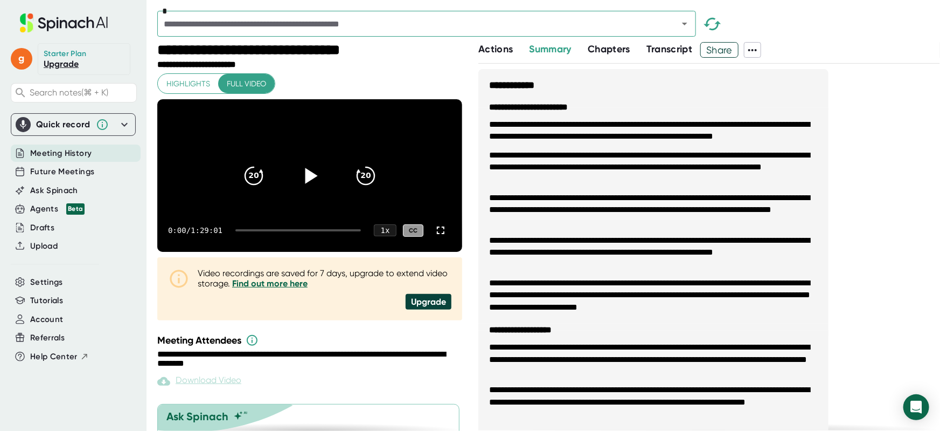
click at [313, 187] on icon at bounding box center [309, 175] width 27 height 27
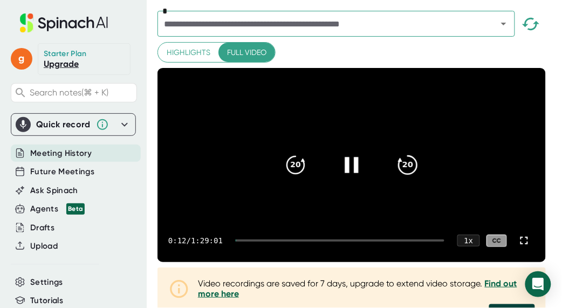
scroll to position [46, 0]
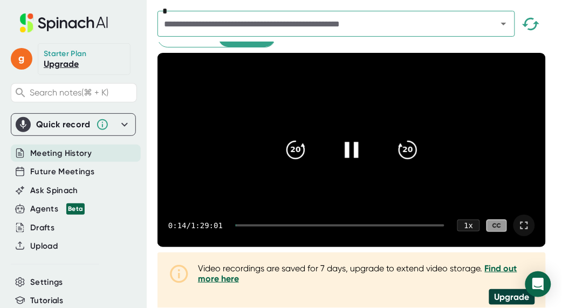
click at [526, 232] on icon at bounding box center [523, 225] width 13 height 13
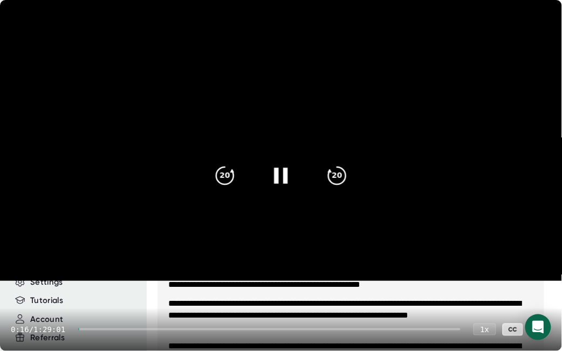
click at [101, 330] on div "0:16 / 1:29:01 1 x CC" at bounding box center [281, 329] width 562 height 43
click at [96, 327] on div "0:17 / 1:29:01 1 x CC" at bounding box center [281, 329] width 562 height 43
click at [97, 328] on div at bounding box center [269, 329] width 382 height 2
click at [103, 330] on div "2:19 / 1:29:01 1 x CC" at bounding box center [281, 329] width 562 height 43
click at [105, 330] on div at bounding box center [269, 329] width 382 height 2
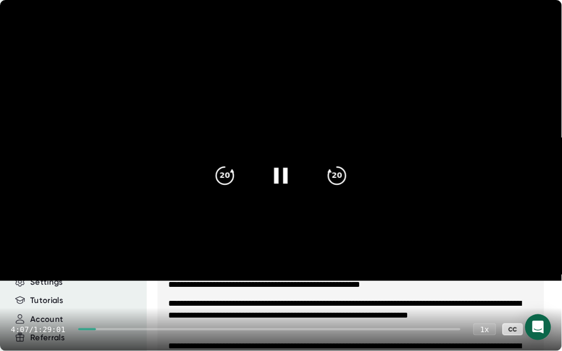
click at [113, 329] on div at bounding box center [269, 329] width 382 height 2
click at [119, 330] on div at bounding box center [269, 329] width 382 height 2
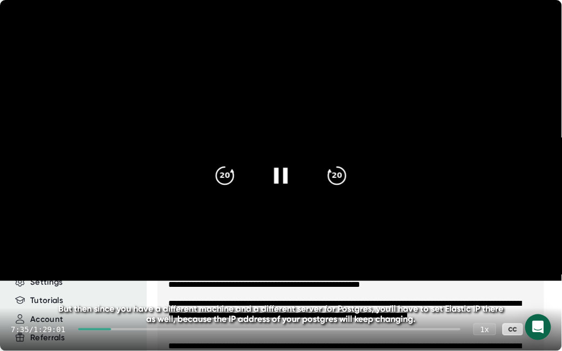
click at [124, 331] on div "7:35 / 1:29:01 1 x CC" at bounding box center [281, 329] width 562 height 43
click at [124, 328] on div at bounding box center [269, 329] width 382 height 2
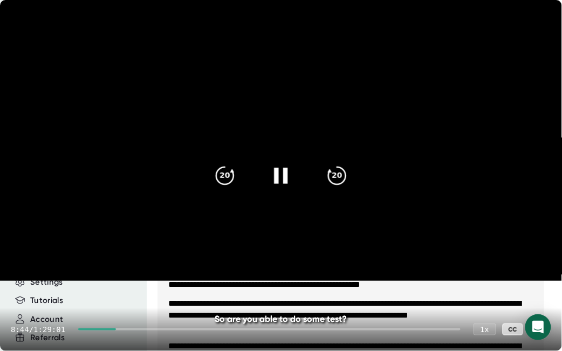
click at [134, 329] on div at bounding box center [269, 329] width 382 height 2
click at [138, 328] on div at bounding box center [271, 329] width 377 height 2
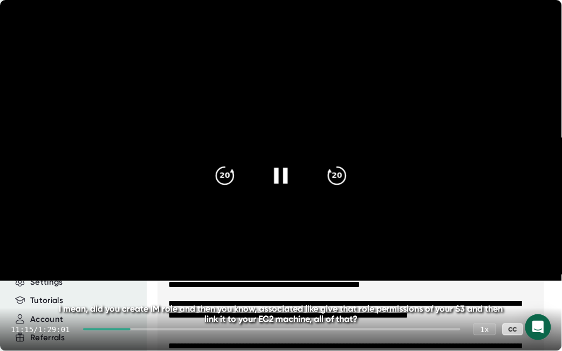
click at [145, 329] on div at bounding box center [271, 329] width 377 height 2
click at [155, 328] on div at bounding box center [271, 329] width 377 height 2
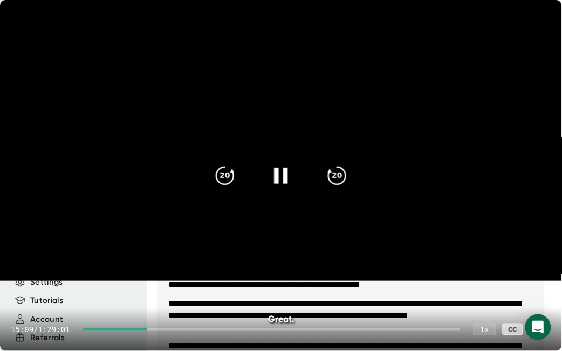
click at [170, 330] on div "15:09 / 1:29:01 1 x CC" at bounding box center [281, 329] width 562 height 43
click at [169, 330] on div "15:10 / 1:29:01 1 x CC" at bounding box center [281, 329] width 562 height 43
click at [168, 328] on div at bounding box center [271, 329] width 377 height 2
click at [228, 177] on icon "20" at bounding box center [224, 175] width 27 height 27
click at [228, 176] on icon "20" at bounding box center [224, 175] width 27 height 27
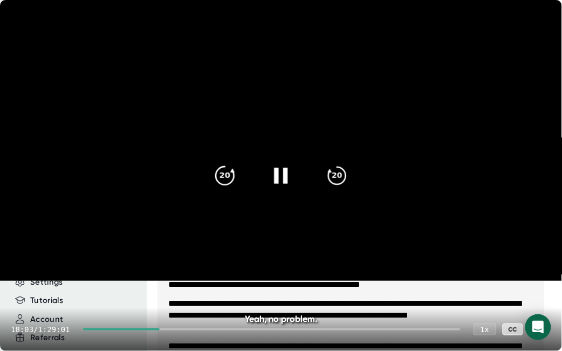
click at [228, 176] on icon "20" at bounding box center [224, 175] width 27 height 27
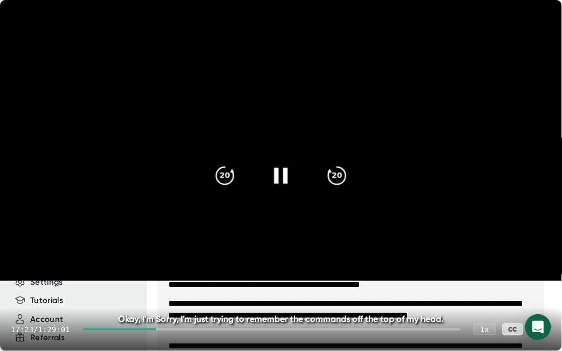
click at [154, 331] on div "17:23 / 1:29:01 1 x CC" at bounding box center [281, 329] width 562 height 43
click at [154, 330] on div "17:24 / 1:29:01 1 x CC" at bounding box center [281, 329] width 562 height 43
click at [155, 328] on div "17:24 / 1:29:01 1 x CC" at bounding box center [281, 329] width 562 height 43
click at [155, 330] on div at bounding box center [120, 329] width 74 height 2
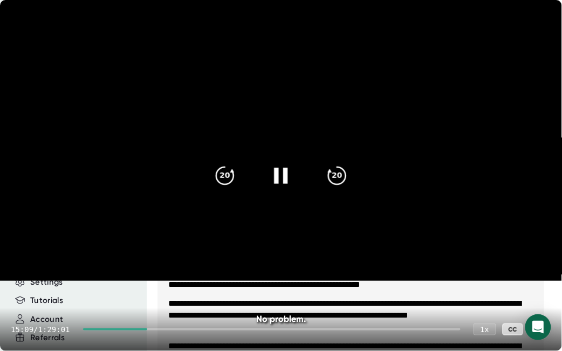
click at [157, 330] on div at bounding box center [271, 329] width 377 height 2
click at [162, 329] on div at bounding box center [271, 329] width 377 height 2
click at [188, 332] on div "16:58 / 1:29:01 1 x CC" at bounding box center [281, 329] width 562 height 43
click at [177, 329] on div at bounding box center [271, 329] width 377 height 2
click at [182, 329] on div at bounding box center [271, 329] width 377 height 2
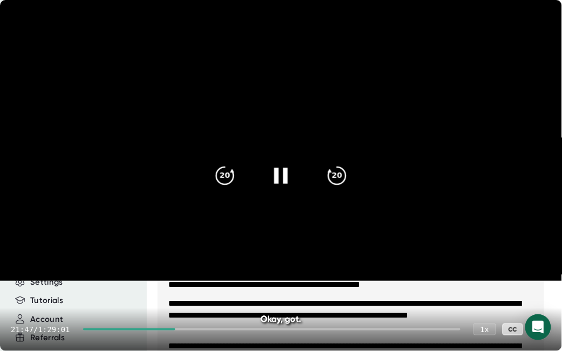
click at [191, 329] on div at bounding box center [271, 329] width 377 height 2
click at [196, 330] on div at bounding box center [271, 329] width 377 height 2
click at [200, 330] on div at bounding box center [271, 329] width 377 height 2
click at [320, 168] on div "20" at bounding box center [336, 175] width 45 height 45
click at [324, 168] on div "20" at bounding box center [336, 175] width 45 height 45
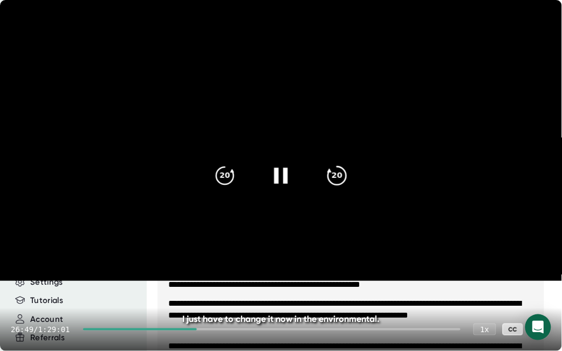
click at [324, 168] on div "20" at bounding box center [336, 175] width 45 height 45
click at [324, 169] on div "20" at bounding box center [336, 175] width 45 height 45
click at [325, 169] on div "20" at bounding box center [336, 175] width 45 height 45
click at [210, 328] on div at bounding box center [271, 329] width 377 height 2
click at [212, 328] on div at bounding box center [271, 329] width 377 height 2
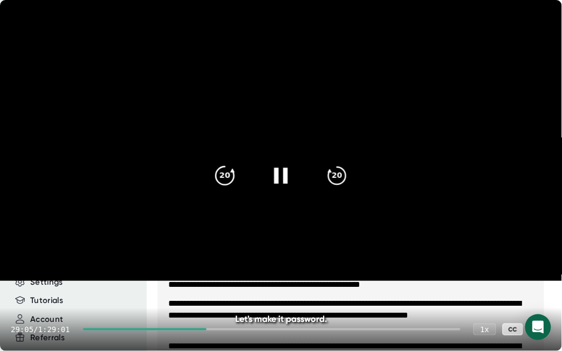
click at [223, 171] on icon "20" at bounding box center [224, 175] width 27 height 27
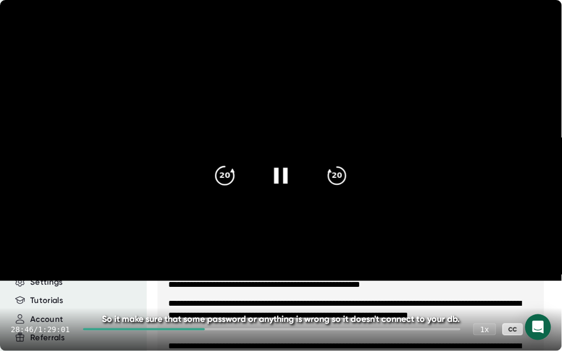
click at [223, 171] on icon "20" at bounding box center [224, 175] width 27 height 27
click at [332, 181] on icon "20" at bounding box center [336, 175] width 27 height 27
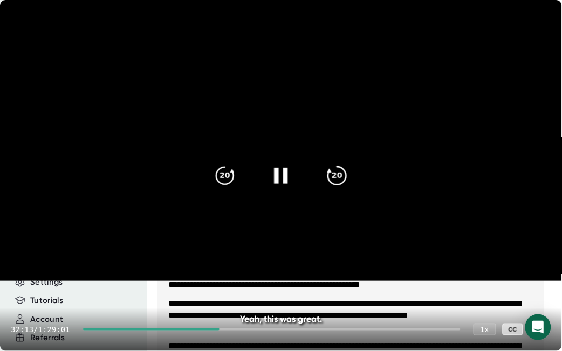
click at [332, 181] on icon "20" at bounding box center [336, 175] width 27 height 27
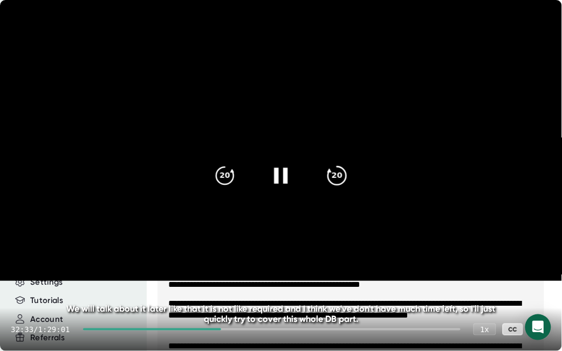
click at [332, 181] on icon "20" at bounding box center [336, 175] width 27 height 27
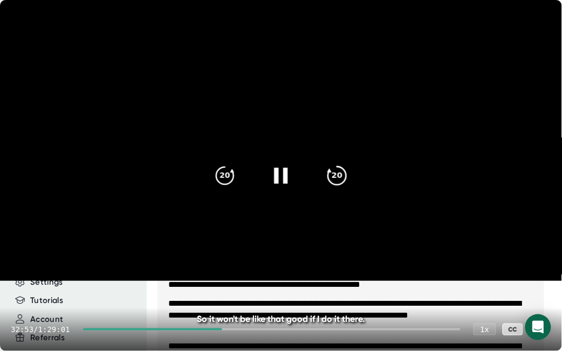
click at [332, 181] on icon "20" at bounding box center [336, 175] width 27 height 27
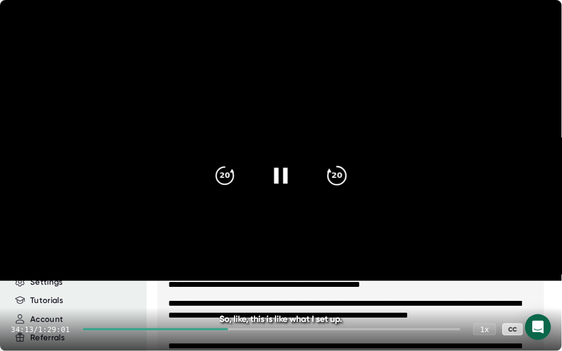
click at [332, 181] on icon "20" at bounding box center [336, 175] width 27 height 27
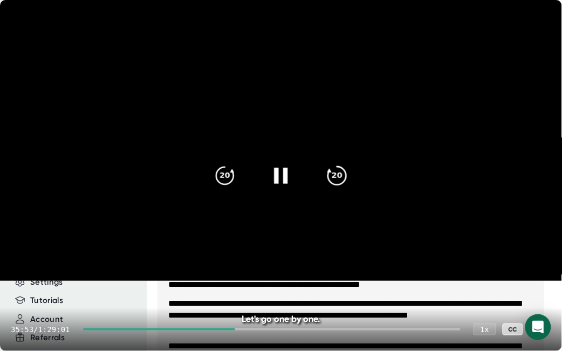
click at [332, 181] on icon "20" at bounding box center [336, 175] width 27 height 27
click at [333, 181] on icon "20" at bounding box center [336, 175] width 27 height 27
click at [335, 181] on icon "20" at bounding box center [336, 175] width 27 height 27
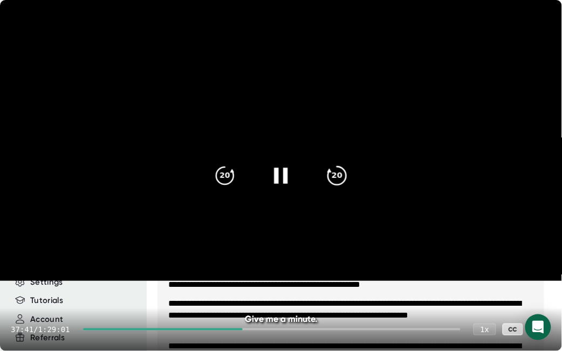
click at [335, 180] on icon "20" at bounding box center [336, 175] width 27 height 27
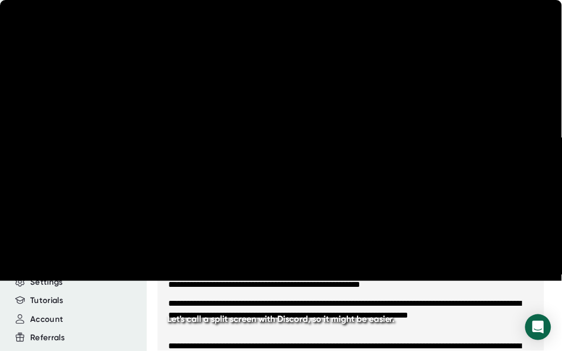
click at [335, 180] on icon "20" at bounding box center [336, 175] width 27 height 27
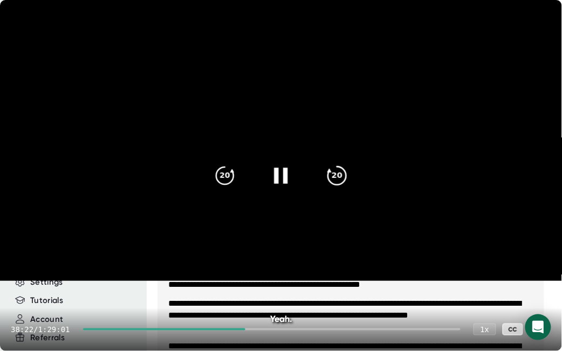
click at [336, 180] on icon "20" at bounding box center [336, 175] width 27 height 27
click at [338, 178] on icon "20" at bounding box center [336, 175] width 27 height 27
click at [330, 179] on icon "20" at bounding box center [336, 175] width 27 height 27
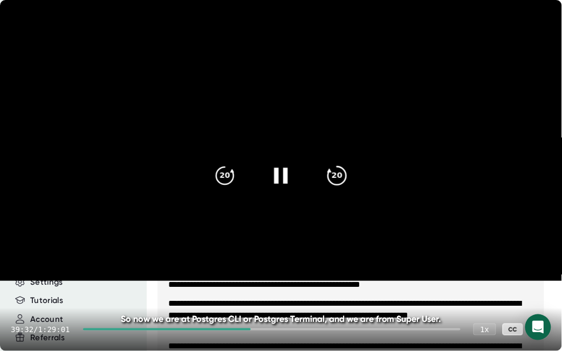
click at [330, 179] on icon "20" at bounding box center [336, 175] width 27 height 27
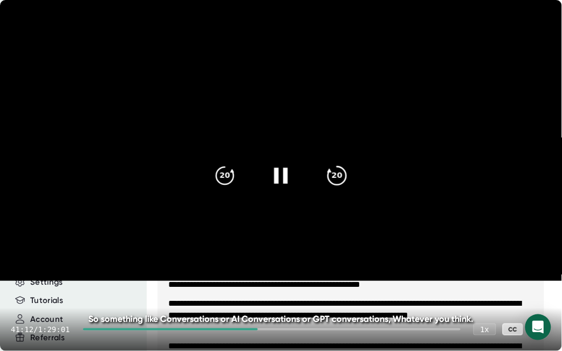
click at [330, 179] on icon at bounding box center [337, 176] width 18 height 18
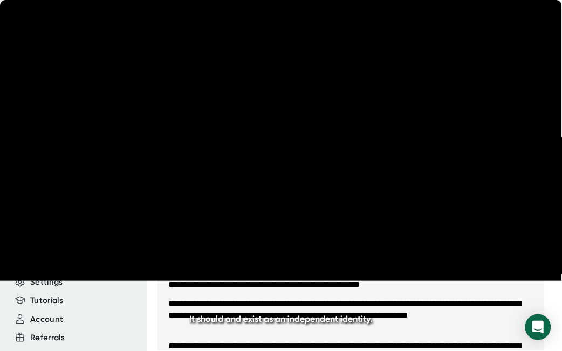
click at [330, 179] on icon "20" at bounding box center [336, 175] width 27 height 27
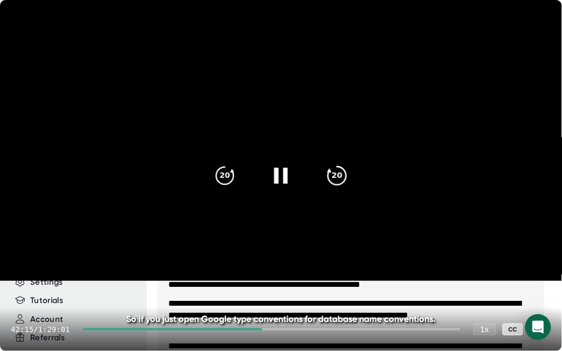
click at [333, 178] on icon "20" at bounding box center [336, 175] width 27 height 27
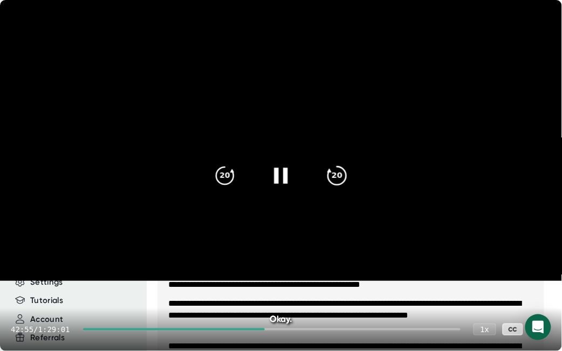
click at [333, 178] on icon "20" at bounding box center [336, 175] width 27 height 27
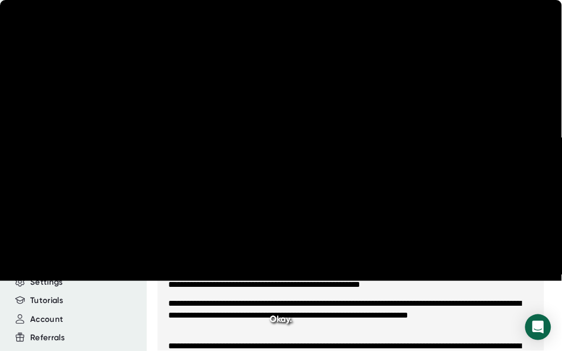
click at [333, 178] on icon "20" at bounding box center [336, 175] width 27 height 27
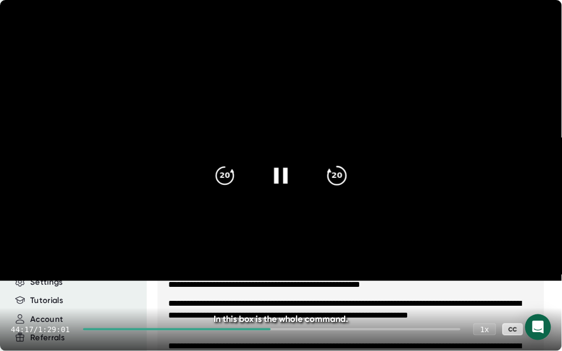
click at [334, 177] on icon "20" at bounding box center [336, 175] width 27 height 27
click at [336, 177] on icon "20" at bounding box center [336, 175] width 27 height 27
click at [337, 176] on icon "20" at bounding box center [336, 175] width 27 height 27
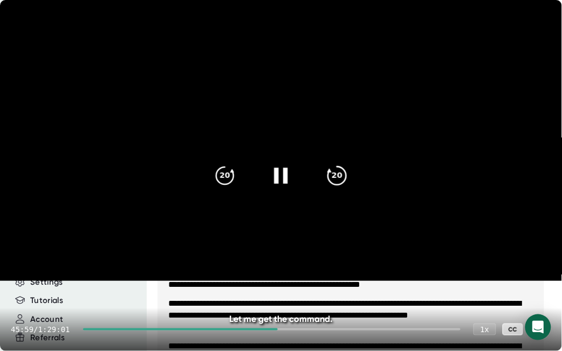
click at [336, 177] on icon "20" at bounding box center [336, 175] width 27 height 27
click at [337, 177] on icon "20" at bounding box center [336, 175] width 27 height 27
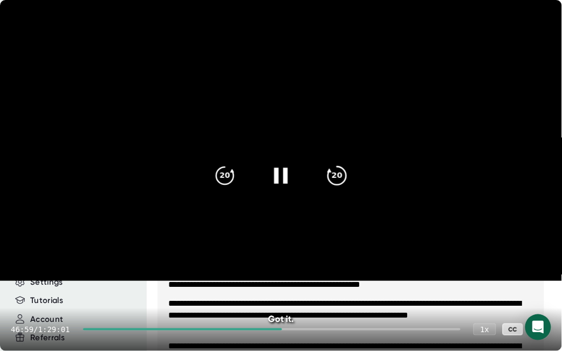
click at [337, 177] on icon "20" at bounding box center [336, 175] width 27 height 27
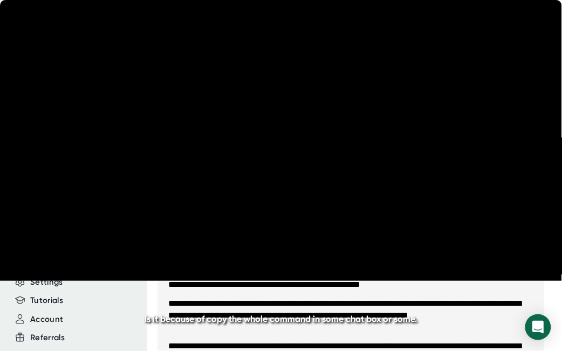
click at [337, 177] on icon "20" at bounding box center [336, 175] width 27 height 27
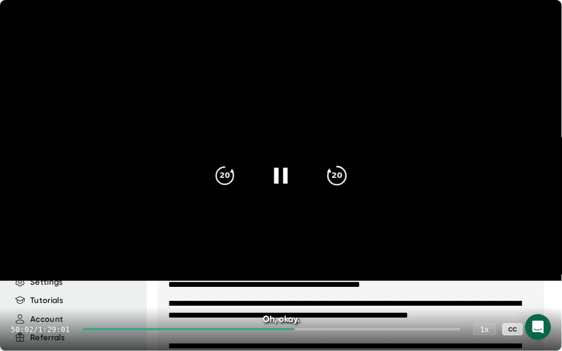
click at [337, 176] on icon "20" at bounding box center [336, 175] width 27 height 27
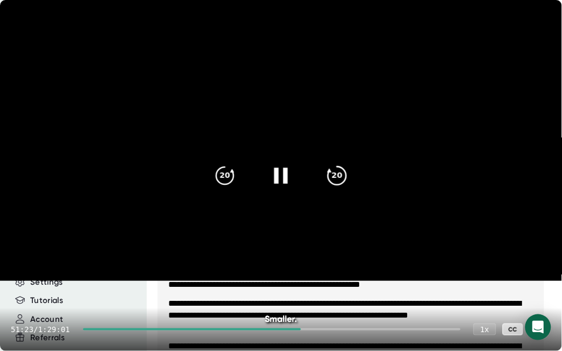
click at [337, 176] on icon "20" at bounding box center [336, 175] width 27 height 27
click at [233, 176] on icon "20" at bounding box center [224, 175] width 27 height 27
click at [357, 174] on div "20" at bounding box center [336, 175] width 45 height 45
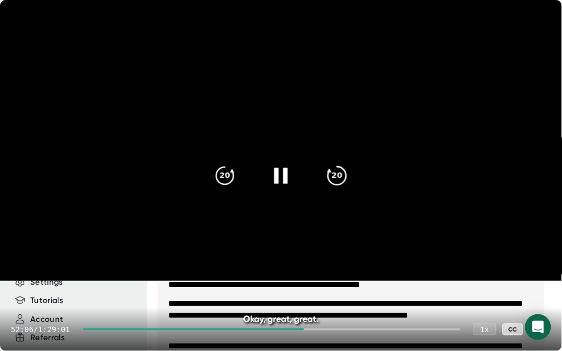
click at [357, 174] on div "20" at bounding box center [336, 175] width 45 height 45
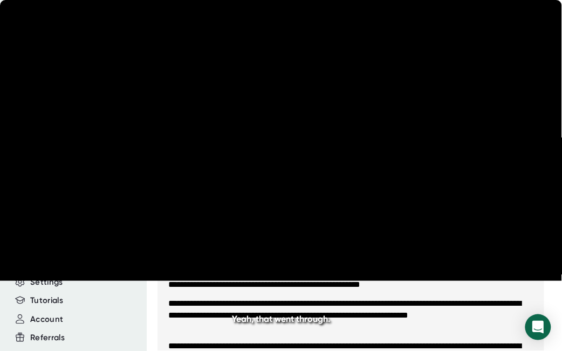
click at [357, 174] on div "20" at bounding box center [336, 175] width 45 height 45
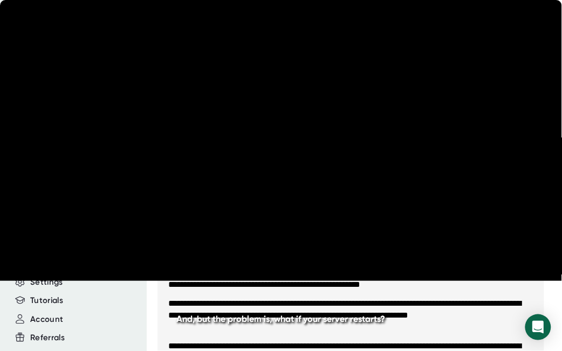
click at [357, 174] on div "20" at bounding box center [336, 175] width 45 height 45
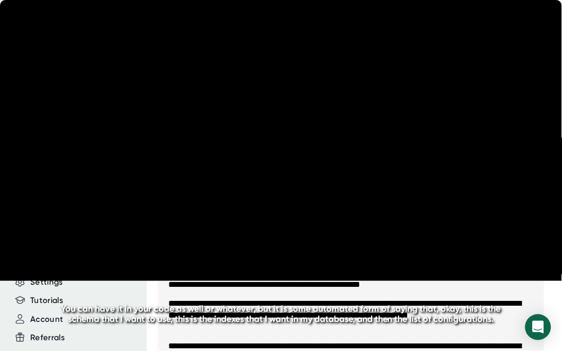
click at [357, 174] on div "20" at bounding box center [336, 175] width 45 height 45
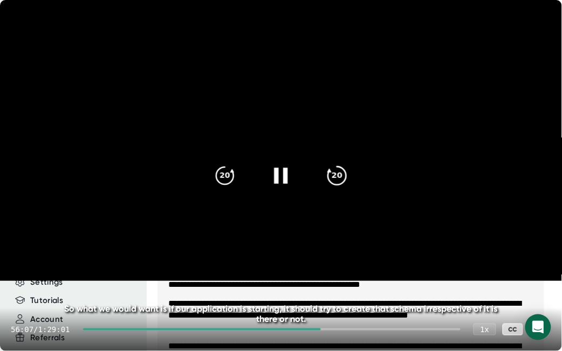
click at [357, 174] on div "20" at bounding box center [336, 175] width 45 height 45
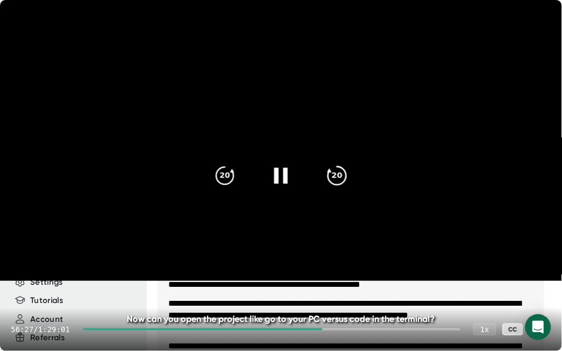
click at [356, 174] on div "20" at bounding box center [336, 175] width 45 height 45
click at [352, 171] on div "20" at bounding box center [336, 175] width 45 height 45
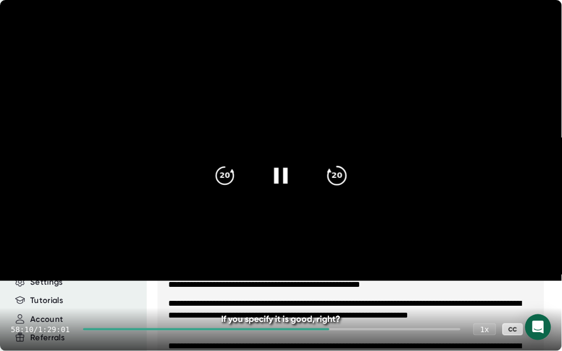
click at [343, 182] on icon "20" at bounding box center [336, 175] width 27 height 27
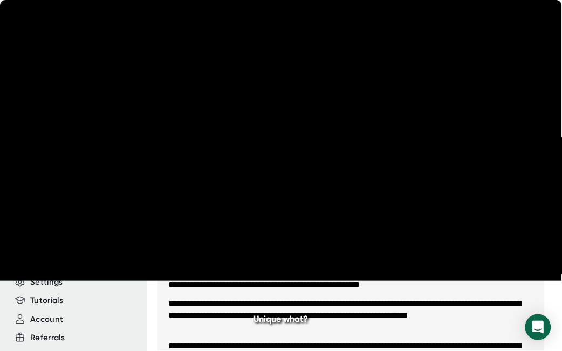
click at [343, 182] on icon "20" at bounding box center [336, 175] width 27 height 27
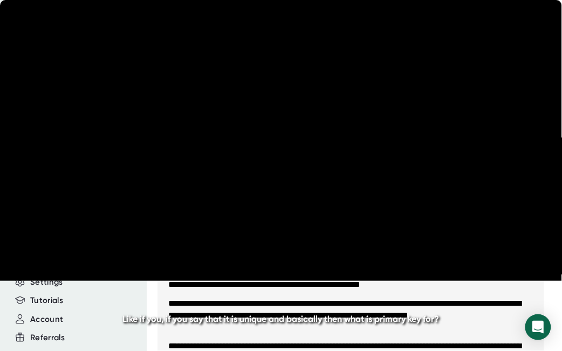
click at [343, 182] on icon "20" at bounding box center [336, 175] width 27 height 27
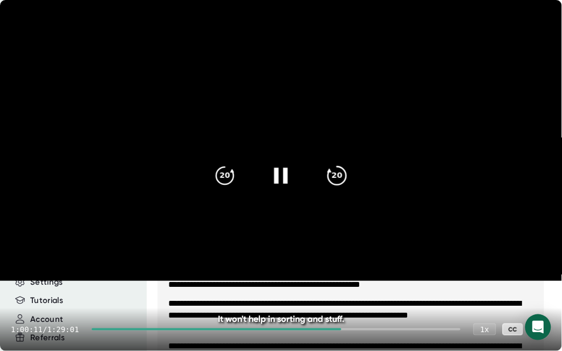
click at [344, 182] on icon "20" at bounding box center [336, 175] width 27 height 27
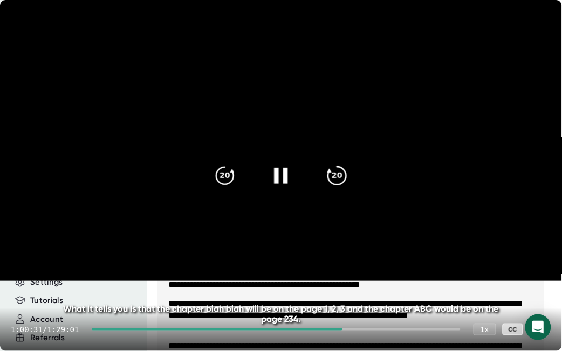
click at [344, 182] on icon "20" at bounding box center [336, 175] width 27 height 27
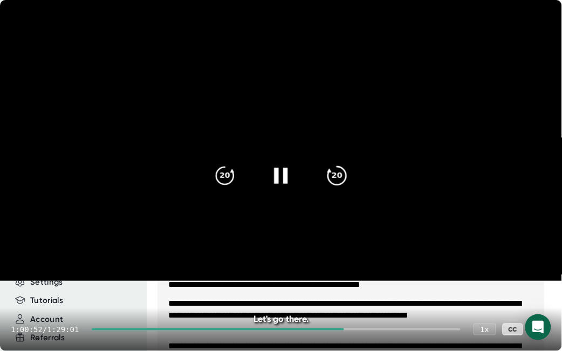
click at [344, 182] on icon "20" at bounding box center [336, 175] width 27 height 27
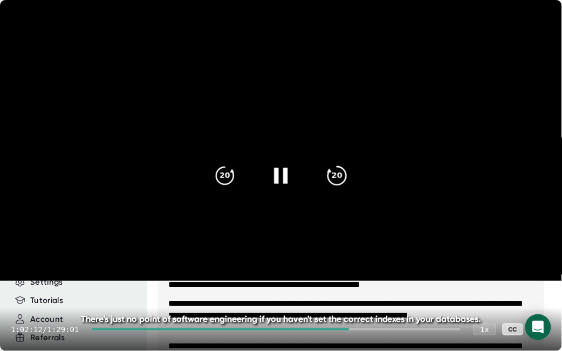
click at [344, 182] on icon "20" at bounding box center [336, 175] width 27 height 27
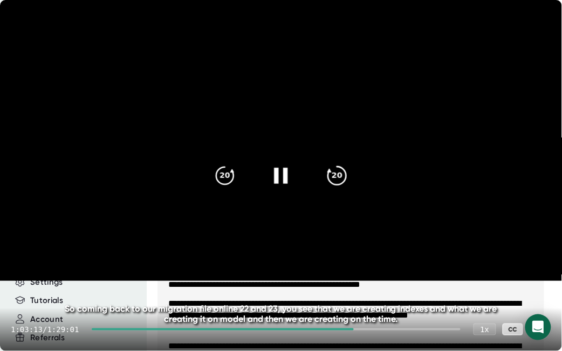
click at [344, 182] on icon "20" at bounding box center [336, 175] width 27 height 27
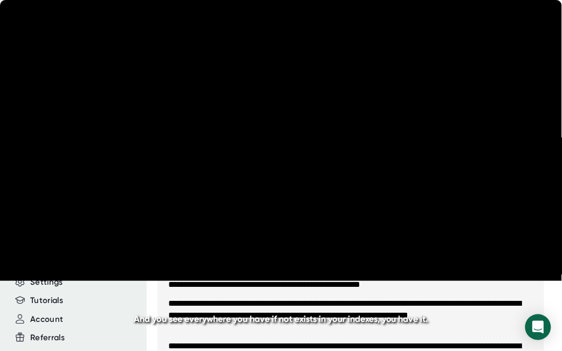
click at [344, 182] on icon "20" at bounding box center [336, 175] width 27 height 27
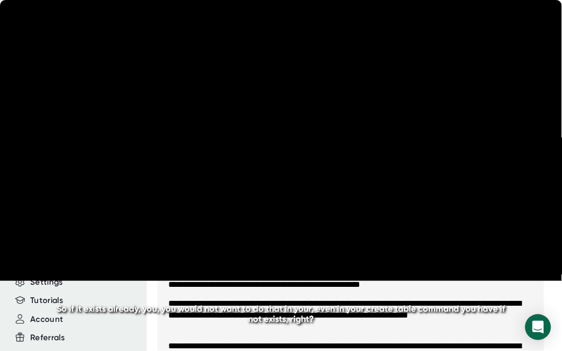
click at [344, 182] on icon "20" at bounding box center [336, 175] width 27 height 27
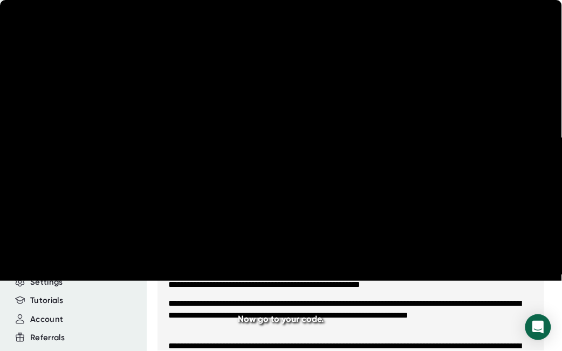
click at [344, 182] on icon "20" at bounding box center [336, 175] width 27 height 27
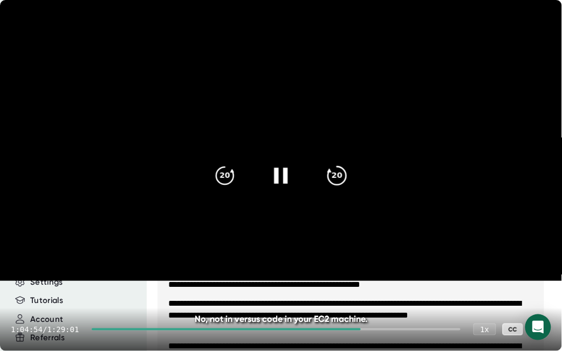
click at [344, 182] on icon "20" at bounding box center [336, 175] width 27 height 27
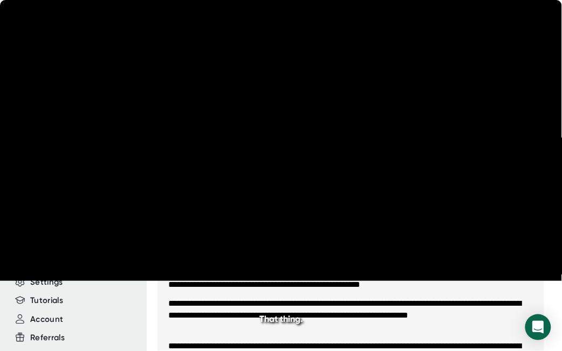
click at [344, 182] on icon "20" at bounding box center [336, 175] width 27 height 27
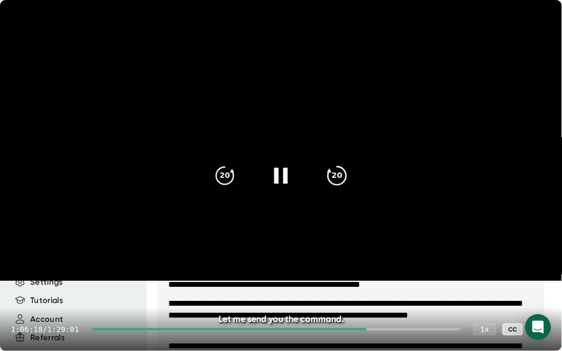
click at [344, 182] on icon "20" at bounding box center [336, 175] width 27 height 27
click at [343, 178] on icon "20" at bounding box center [336, 175] width 27 height 27
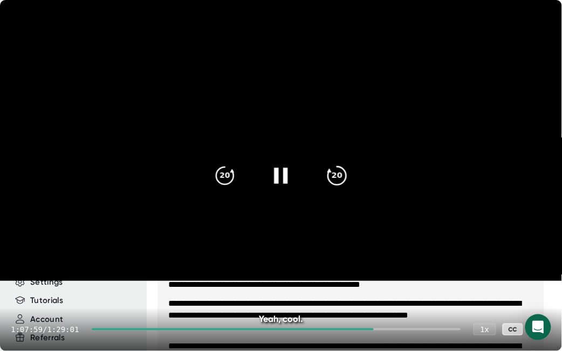
click at [343, 178] on icon "20" at bounding box center [336, 175] width 27 height 27
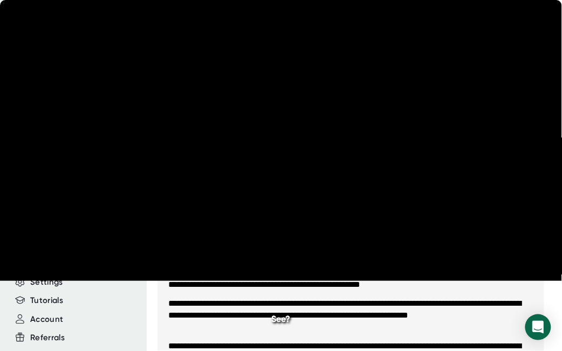
click at [343, 178] on icon "20" at bounding box center [336, 175] width 27 height 27
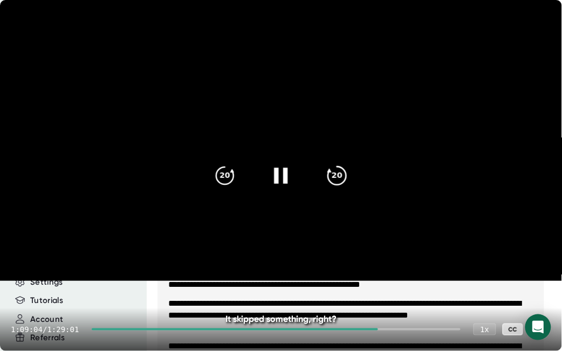
click at [338, 175] on icon "20" at bounding box center [336, 175] width 27 height 27
click at [339, 174] on icon "20" at bounding box center [336, 175] width 27 height 27
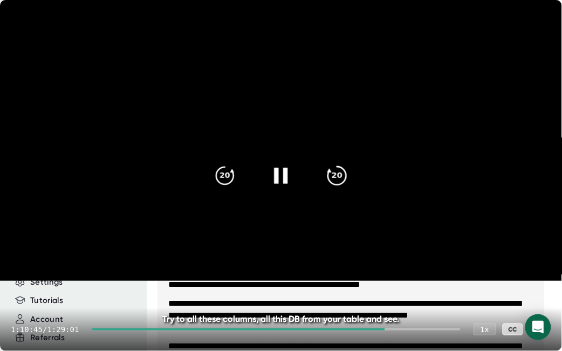
click at [339, 174] on icon "20" at bounding box center [336, 175] width 27 height 27
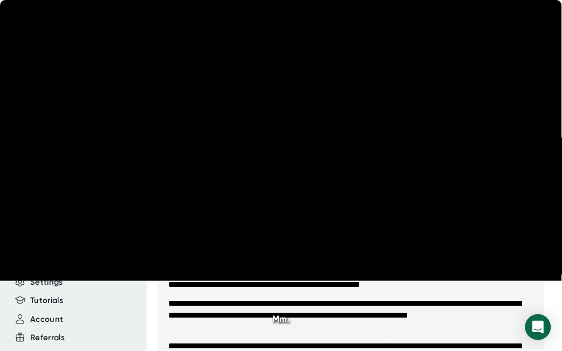
click at [339, 174] on icon "20" at bounding box center [336, 175] width 27 height 27
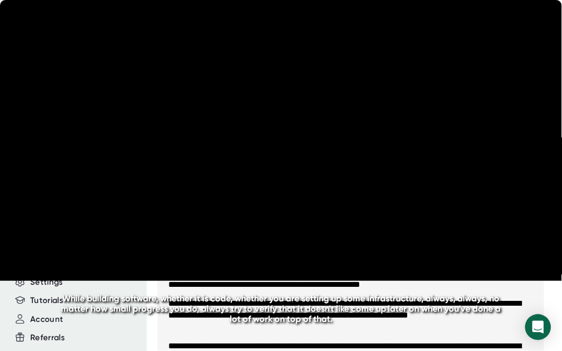
click at [339, 174] on icon "20" at bounding box center [336, 175] width 27 height 27
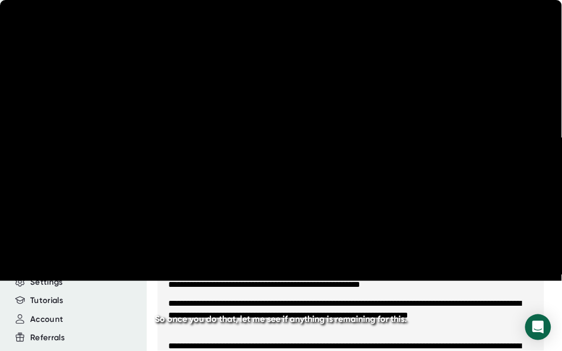
click at [339, 174] on icon "20" at bounding box center [336, 175] width 27 height 27
click at [340, 174] on icon "20" at bounding box center [336, 175] width 27 height 27
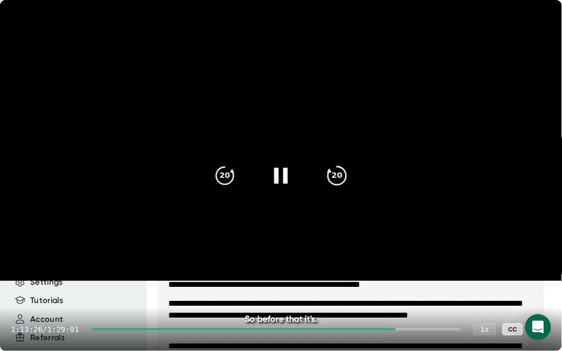
click at [340, 174] on icon "20" at bounding box center [336, 175] width 27 height 27
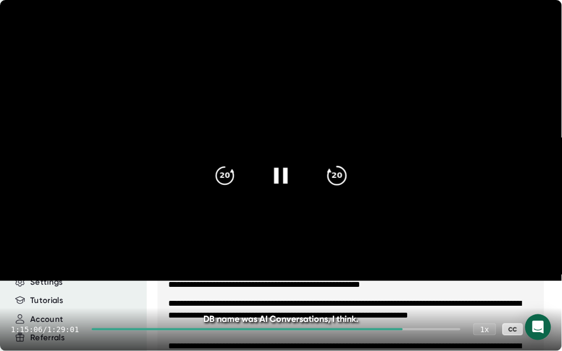
click at [340, 174] on icon "20" at bounding box center [336, 175] width 27 height 27
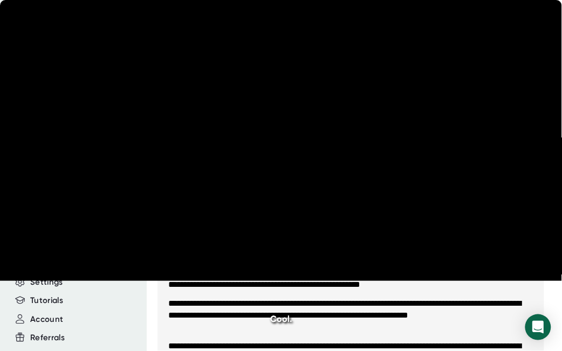
click at [340, 174] on icon "20" at bounding box center [336, 175] width 27 height 27
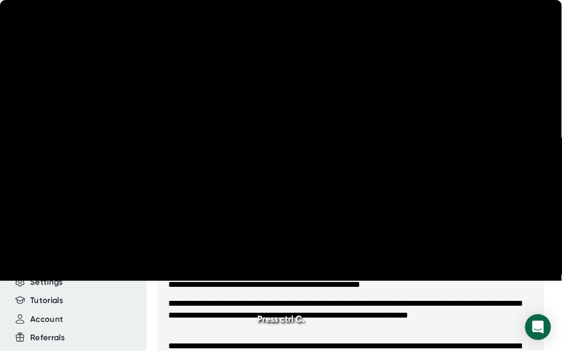
click at [340, 174] on icon "20" at bounding box center [336, 175] width 27 height 27
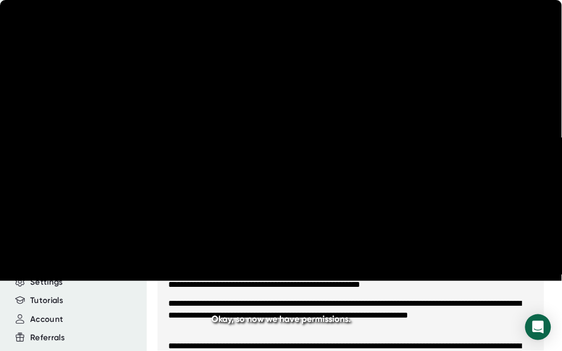
click at [340, 174] on icon "20" at bounding box center [336, 175] width 27 height 27
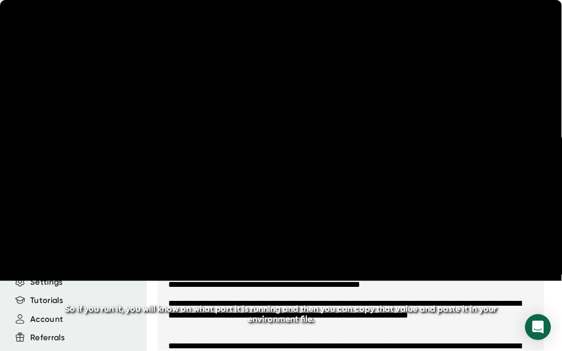
click at [340, 174] on icon "20" at bounding box center [336, 175] width 27 height 27
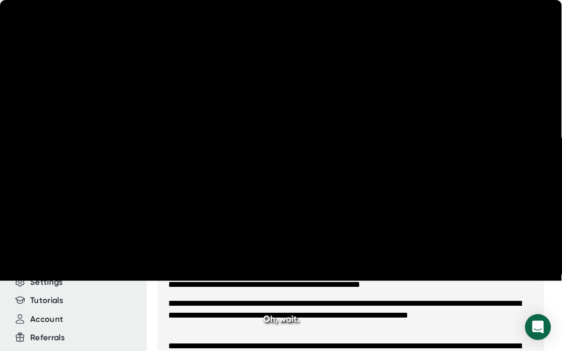
click at [340, 174] on icon "20" at bounding box center [336, 175] width 27 height 27
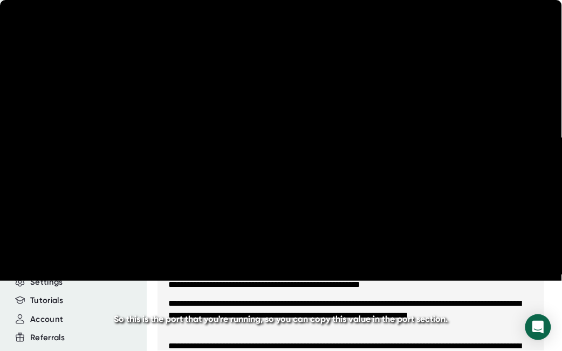
click at [340, 174] on icon "20" at bounding box center [336, 175] width 27 height 27
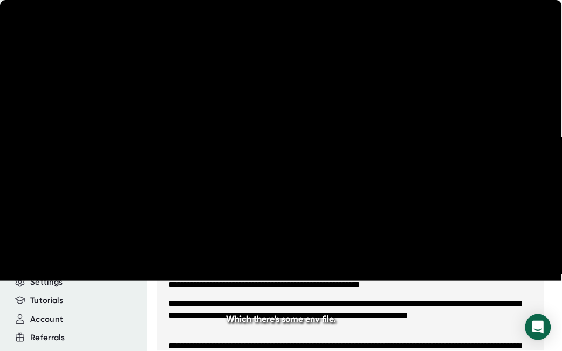
click at [340, 174] on icon "20" at bounding box center [336, 175] width 27 height 27
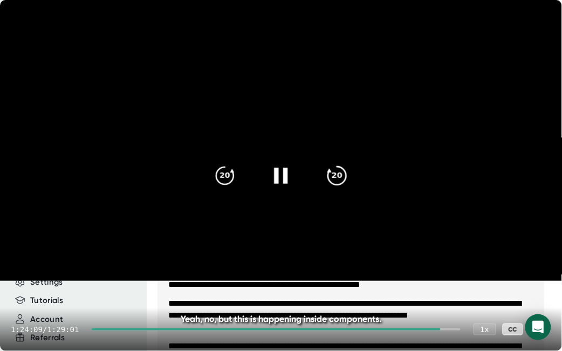
click at [345, 182] on icon "20" at bounding box center [336, 175] width 27 height 27
click at [344, 182] on icon "20" at bounding box center [336, 175] width 27 height 27
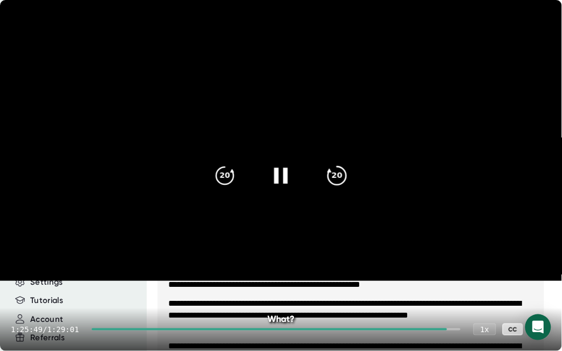
click at [344, 182] on icon "20" at bounding box center [336, 175] width 27 height 27
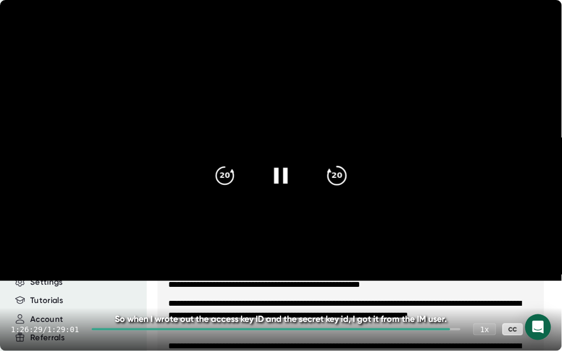
click at [342, 177] on icon "20" at bounding box center [336, 175] width 27 height 27
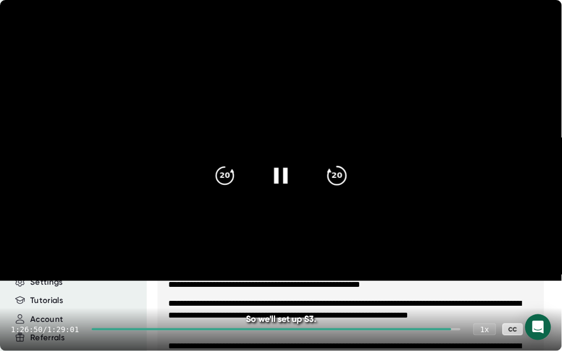
click at [342, 177] on icon "20" at bounding box center [336, 175] width 27 height 27
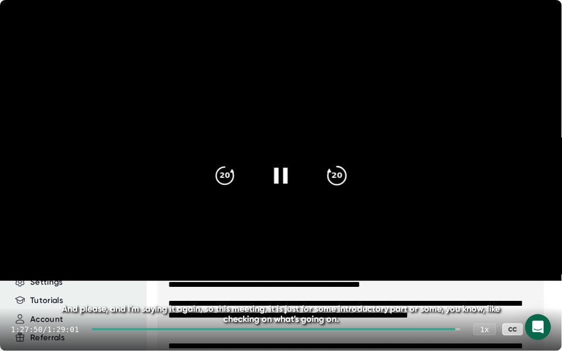
click at [342, 177] on icon "20" at bounding box center [336, 175] width 27 height 27
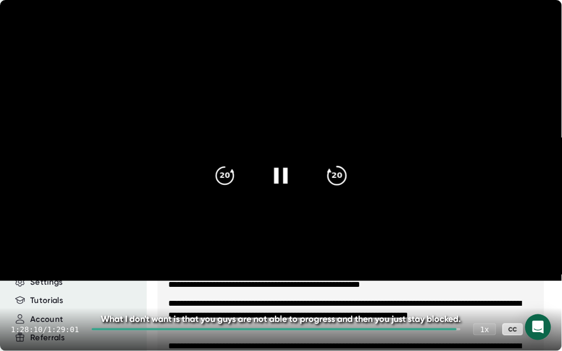
click at [342, 177] on icon "20" at bounding box center [336, 175] width 27 height 27
click at [274, 331] on div "1:28:30 / 1:29:01 1 x CC" at bounding box center [281, 329] width 562 height 43
click at [280, 328] on div at bounding box center [275, 329] width 366 height 2
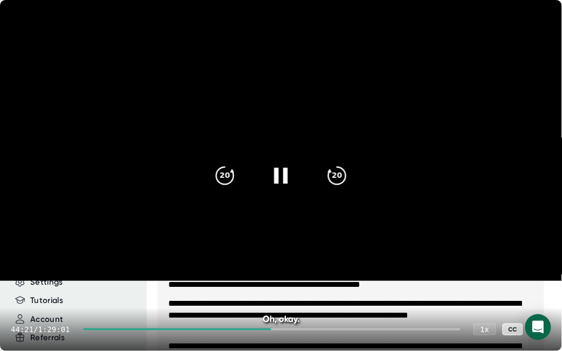
click at [247, 334] on div "44:21 / 1:29:01 1 x CC" at bounding box center [281, 329] width 562 height 43
click at [251, 330] on div "44:22 / 1:29:01 1 x CC" at bounding box center [281, 329] width 562 height 43
click at [252, 329] on div at bounding box center [177, 329] width 188 height 2
click at [241, 328] on div at bounding box center [164, 329] width 163 height 2
click at [348, 172] on icon "20" at bounding box center [336, 175] width 27 height 27
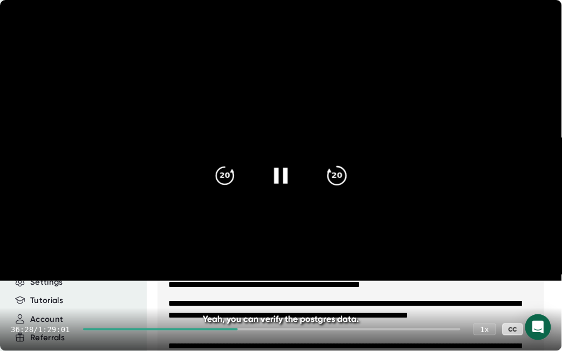
click at [346, 173] on icon "20" at bounding box center [336, 175] width 27 height 27
click at [219, 184] on icon "20" at bounding box center [224, 175] width 27 height 27
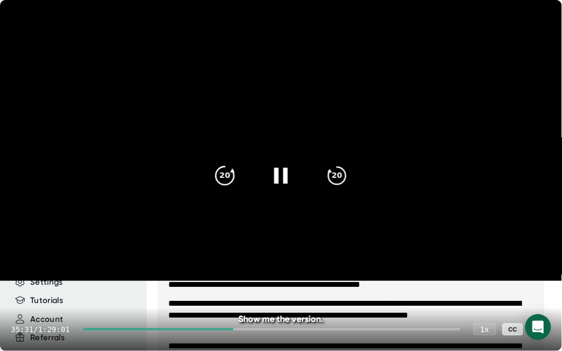
click at [219, 184] on icon "20" at bounding box center [224, 175] width 27 height 27
click at [221, 183] on icon "20" at bounding box center [224, 175] width 27 height 27
click at [220, 170] on icon "20" at bounding box center [224, 175] width 27 height 27
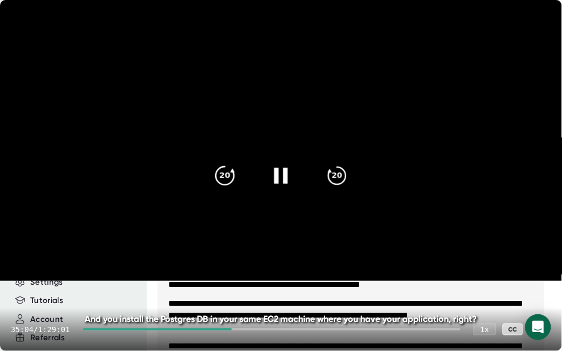
click at [220, 170] on icon "20" at bounding box center [224, 175] width 27 height 27
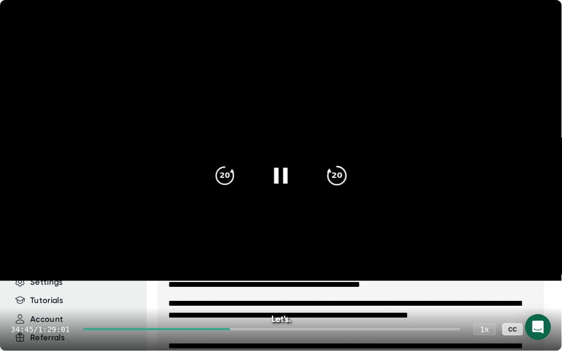
click at [356, 178] on div "20" at bounding box center [336, 175] width 45 height 45
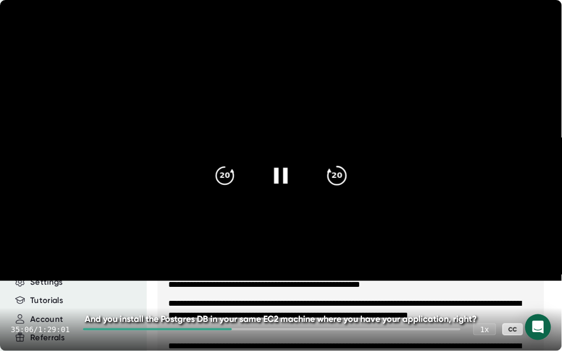
click at [356, 178] on div "20" at bounding box center [336, 175] width 45 height 45
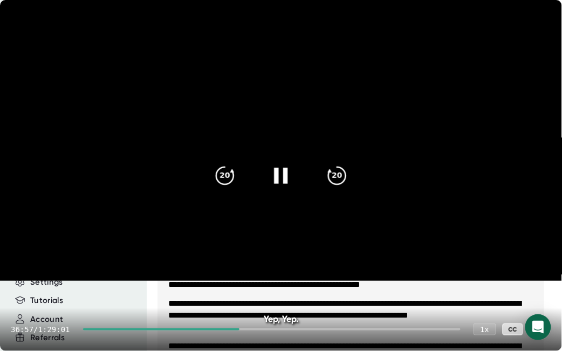
click at [193, 148] on video at bounding box center [281, 140] width 562 height 281
click at [287, 174] on icon at bounding box center [280, 175] width 27 height 27
click at [339, 174] on icon "20" at bounding box center [336, 175] width 27 height 27
click at [347, 176] on icon "20" at bounding box center [336, 175] width 27 height 27
click at [336, 179] on icon "20" at bounding box center [336, 175] width 27 height 27
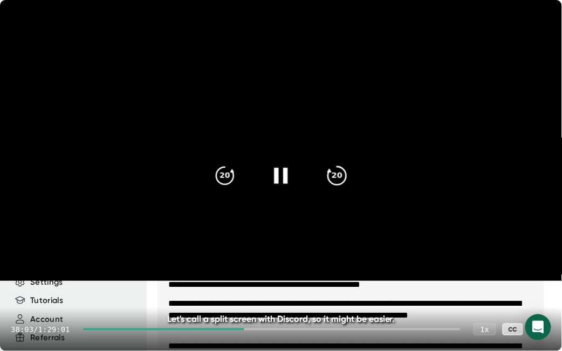
click at [336, 180] on icon "20" at bounding box center [336, 175] width 27 height 27
click at [217, 173] on icon "20" at bounding box center [224, 175] width 27 height 27
click at [289, 181] on icon at bounding box center [280, 175] width 27 height 27
click at [544, 328] on icon at bounding box center [539, 329] width 13 height 13
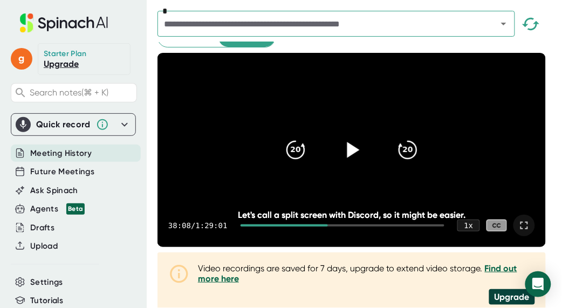
click at [528, 232] on icon at bounding box center [523, 225] width 13 height 13
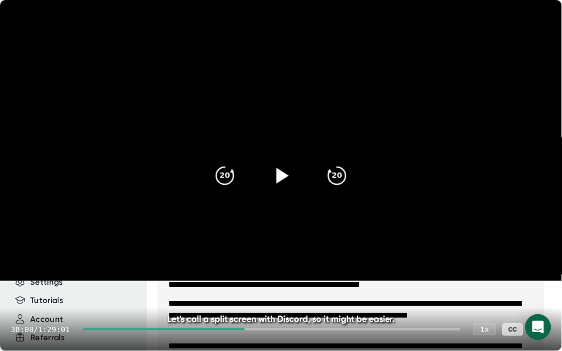
click at [270, 167] on icon at bounding box center [280, 175] width 27 height 27
click at [346, 181] on icon "20" at bounding box center [336, 175] width 27 height 27
click at [206, 183] on div "20" at bounding box center [224, 175] width 45 height 45
click at [331, 190] on div "20" at bounding box center [336, 175] width 45 height 45
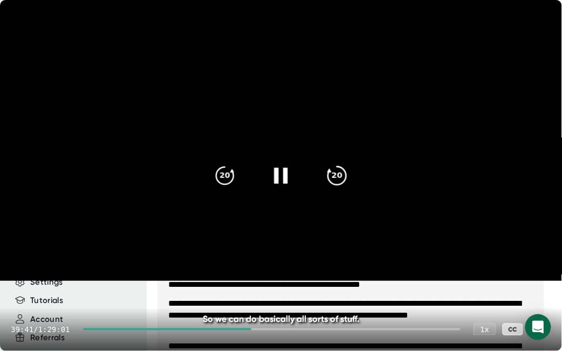
click at [331, 190] on div "20" at bounding box center [336, 175] width 45 height 45
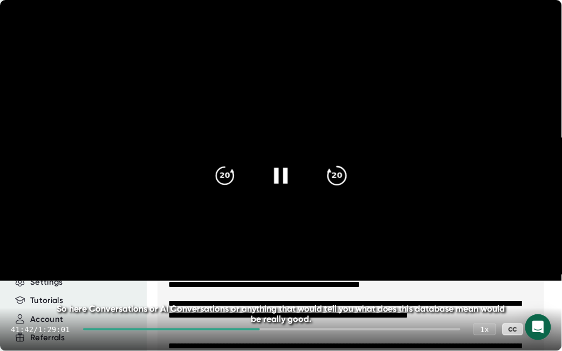
click at [352, 176] on div "20" at bounding box center [336, 175] width 45 height 45
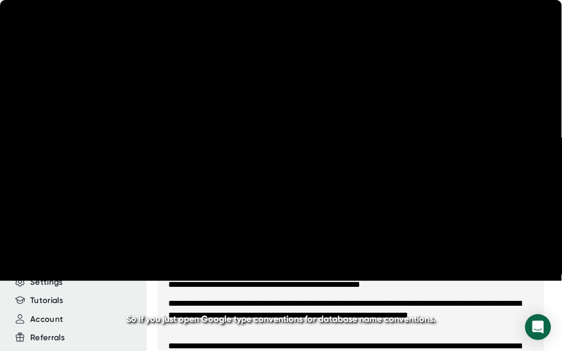
click at [352, 176] on div "20" at bounding box center [336, 175] width 45 height 45
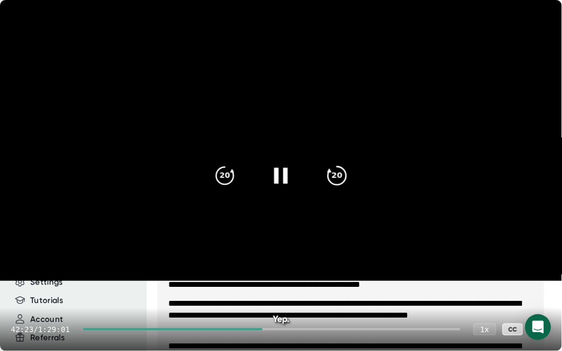
click at [345, 169] on icon "20" at bounding box center [336, 175] width 27 height 27
click at [224, 174] on icon "20" at bounding box center [224, 175] width 27 height 27
click at [278, 174] on icon at bounding box center [280, 176] width 13 height 16
click at [280, 180] on icon at bounding box center [280, 175] width 27 height 27
click at [339, 182] on icon "20" at bounding box center [336, 175] width 27 height 27
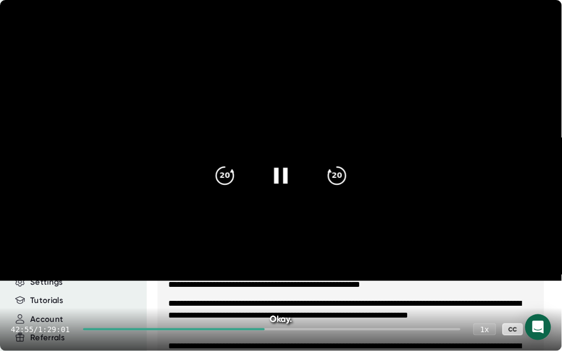
click at [400, 197] on video at bounding box center [281, 140] width 562 height 281
click at [356, 191] on div "20 20" at bounding box center [280, 175] width 155 height 43
click at [246, 181] on div "20 20" at bounding box center [280, 175] width 155 height 43
click at [272, 185] on icon at bounding box center [280, 175] width 27 height 27
click at [322, 170] on div "20" at bounding box center [336, 175] width 45 height 45
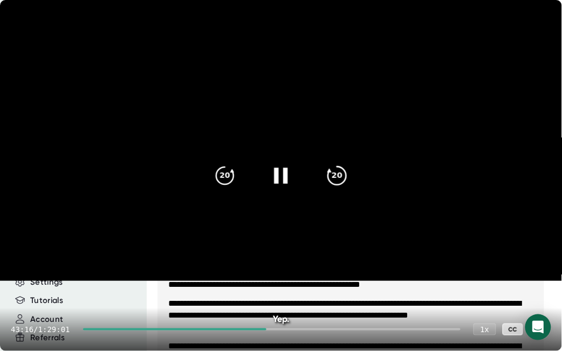
click at [322, 170] on div "20" at bounding box center [336, 175] width 45 height 45
click at [361, 171] on video at bounding box center [281, 140] width 562 height 281
click at [276, 184] on icon at bounding box center [280, 175] width 27 height 27
click at [337, 179] on icon "20" at bounding box center [336, 175] width 27 height 27
click at [330, 184] on icon "20" at bounding box center [336, 175] width 27 height 27
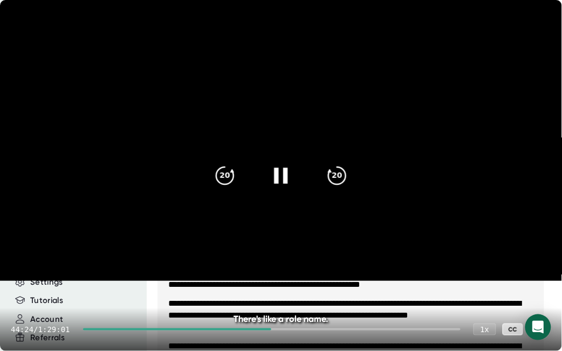
click at [293, 181] on div at bounding box center [280, 175] width 45 height 45
click at [280, 164] on icon at bounding box center [280, 175] width 27 height 27
click at [343, 165] on icon "20" at bounding box center [336, 175] width 27 height 27
click at [342, 174] on icon "20" at bounding box center [336, 175] width 27 height 27
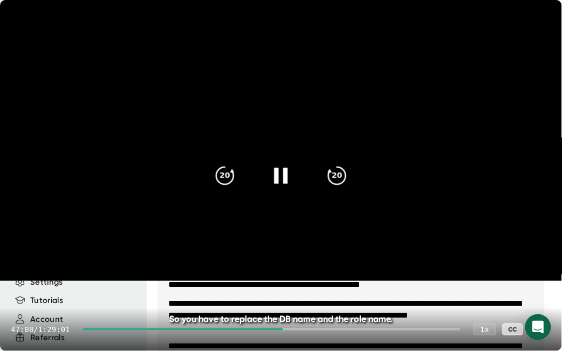
click at [278, 176] on icon at bounding box center [280, 176] width 13 height 16
click at [279, 176] on icon at bounding box center [282, 176] width 12 height 16
click at [279, 176] on icon at bounding box center [280, 175] width 27 height 27
click at [289, 164] on icon at bounding box center [280, 175] width 27 height 27
click at [351, 173] on div "20" at bounding box center [336, 175] width 45 height 45
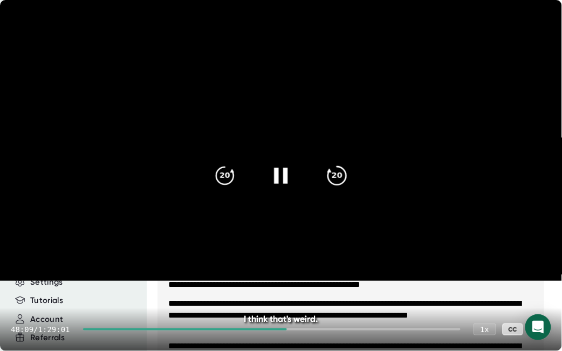
click at [336, 182] on icon "20" at bounding box center [336, 175] width 27 height 27
click at [339, 181] on icon "20" at bounding box center [336, 175] width 27 height 27
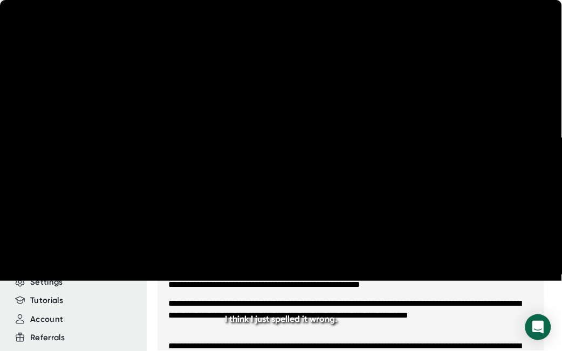
click at [339, 181] on icon "20" at bounding box center [336, 175] width 27 height 27
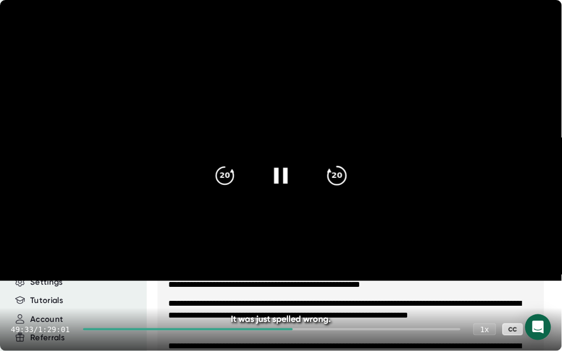
click at [337, 178] on icon "20" at bounding box center [336, 175] width 27 height 27
click at [338, 178] on icon "20" at bounding box center [336, 175] width 27 height 27
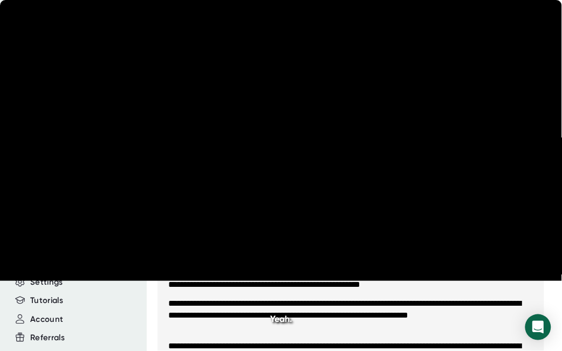
click at [338, 178] on icon "20" at bounding box center [336, 175] width 27 height 27
click at [345, 175] on icon "20" at bounding box center [336, 175] width 27 height 27
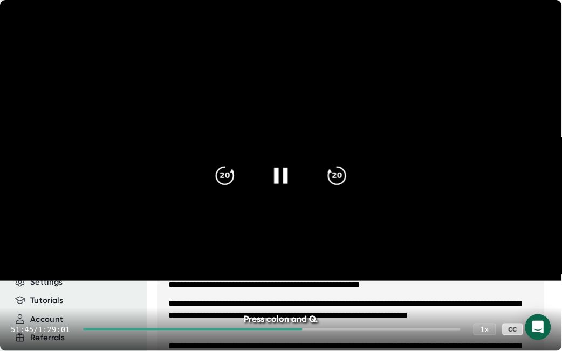
click at [311, 178] on div "20 20" at bounding box center [280, 175] width 155 height 43
click at [279, 174] on icon at bounding box center [280, 175] width 27 height 27
click at [278, 176] on icon at bounding box center [282, 176] width 12 height 16
click at [280, 176] on icon at bounding box center [280, 175] width 27 height 27
click at [264, 155] on div "20 20" at bounding box center [280, 175] width 155 height 43
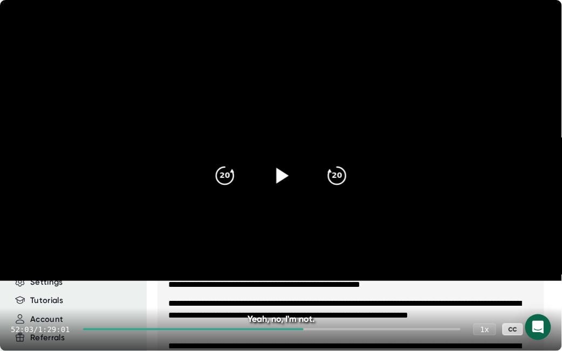
click at [278, 179] on icon at bounding box center [282, 176] width 12 height 16
click at [330, 183] on icon "20" at bounding box center [336, 175] width 27 height 27
click at [331, 183] on icon "20" at bounding box center [336, 175] width 27 height 27
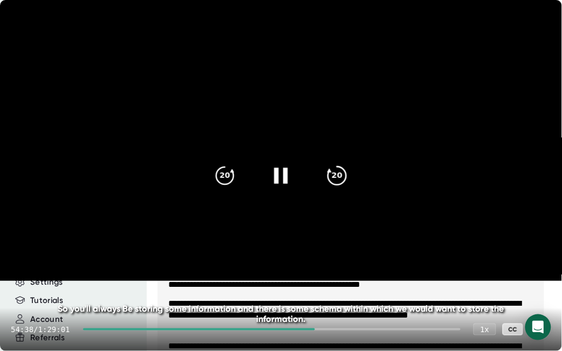
click at [334, 183] on icon "20" at bounding box center [336, 175] width 27 height 27
click at [348, 177] on icon "20" at bounding box center [336, 175] width 27 height 27
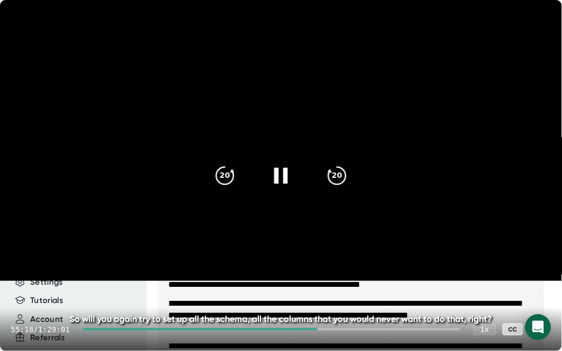
click at [265, 172] on div at bounding box center [280, 175] width 45 height 45
click at [268, 171] on div at bounding box center [280, 175] width 45 height 45
click at [318, 330] on div "55:18 / 1:29:01 1 x CC" at bounding box center [281, 329] width 562 height 43
click at [317, 330] on div at bounding box center [200, 329] width 234 height 2
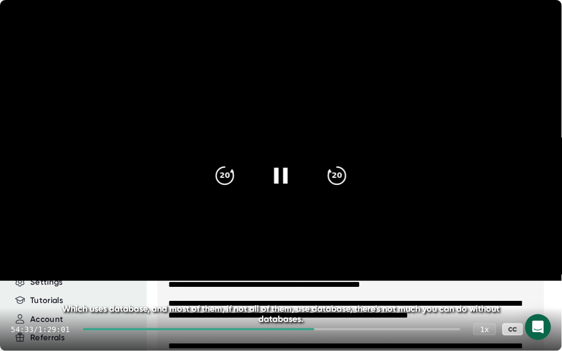
click at [320, 330] on div at bounding box center [271, 329] width 377 height 2
click at [319, 330] on div at bounding box center [271, 329] width 377 height 2
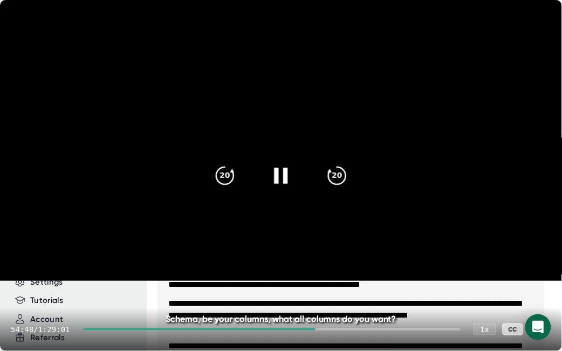
click at [319, 330] on div at bounding box center [271, 329] width 377 height 2
click at [320, 329] on div at bounding box center [271, 329] width 377 height 2
click at [281, 182] on icon at bounding box center [280, 175] width 27 height 27
click at [540, 327] on icon at bounding box center [539, 329] width 13 height 13
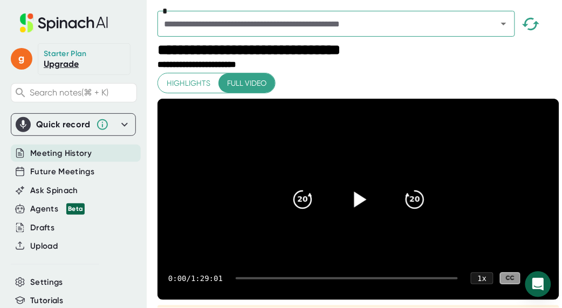
click at [356, 207] on icon at bounding box center [359, 199] width 12 height 16
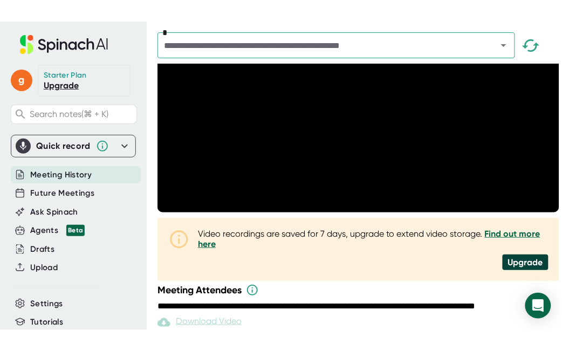
scroll to position [100, 0]
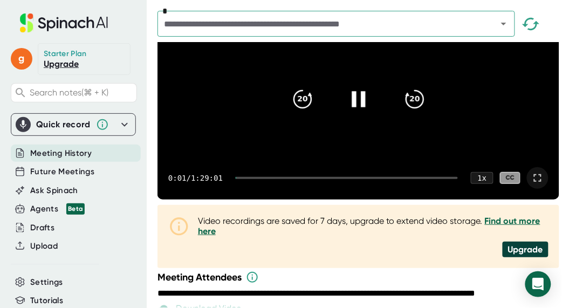
click at [533, 182] on icon at bounding box center [537, 178] width 8 height 8
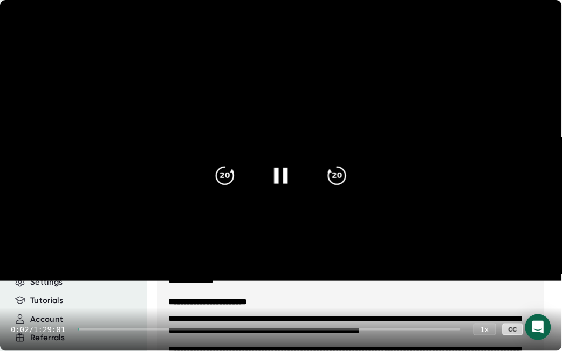
click at [286, 307] on div "0:02 / 1:29:01 1 x CC" at bounding box center [281, 329] width 562 height 43
click at [282, 307] on div at bounding box center [269, 329] width 382 height 2
click at [288, 307] on div at bounding box center [271, 329] width 377 height 2
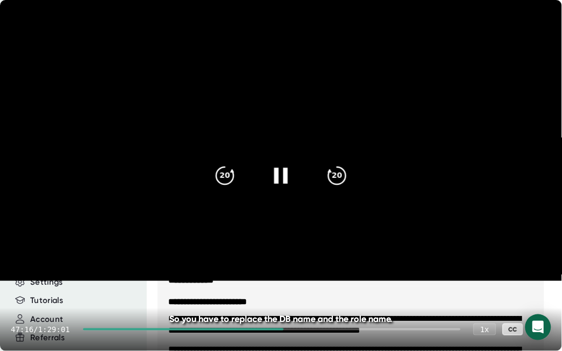
click at [288, 307] on div at bounding box center [271, 329] width 377 height 2
click at [290, 307] on div at bounding box center [271, 329] width 377 height 2
click at [294, 307] on div at bounding box center [271, 329] width 377 height 2
click at [296, 307] on div at bounding box center [271, 329] width 377 height 2
click at [300, 307] on div "49:13 / 1:29:01 1 x CC" at bounding box center [281, 329] width 562 height 43
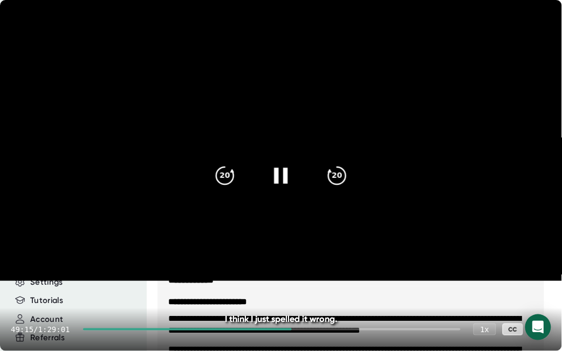
click at [302, 307] on div "49:15 / 1:29:01 1 x CC" at bounding box center [281, 329] width 562 height 43
click at [304, 307] on div at bounding box center [271, 329] width 377 height 2
click at [306, 307] on div at bounding box center [271, 329] width 377 height 2
click at [313, 307] on div at bounding box center [271, 329] width 377 height 2
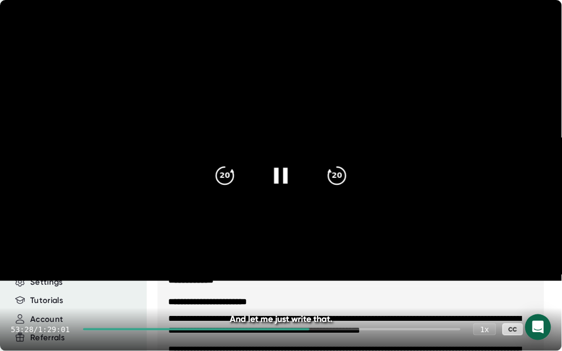
click at [318, 307] on div at bounding box center [271, 329] width 377 height 2
click at [286, 176] on icon at bounding box center [280, 176] width 13 height 16
click at [282, 184] on icon at bounding box center [280, 175] width 27 height 27
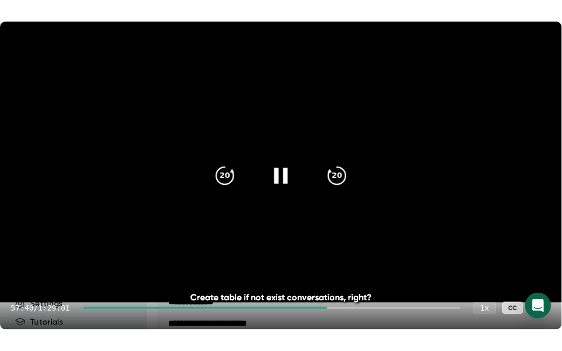
scroll to position [169, 0]
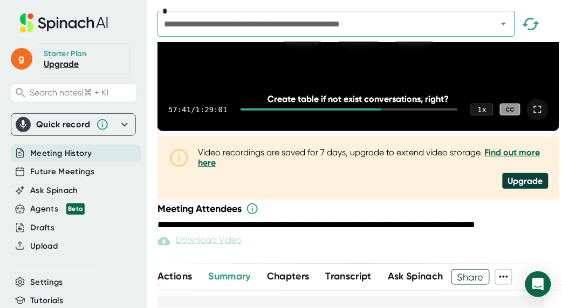
click at [531, 116] on icon at bounding box center [537, 109] width 13 height 13
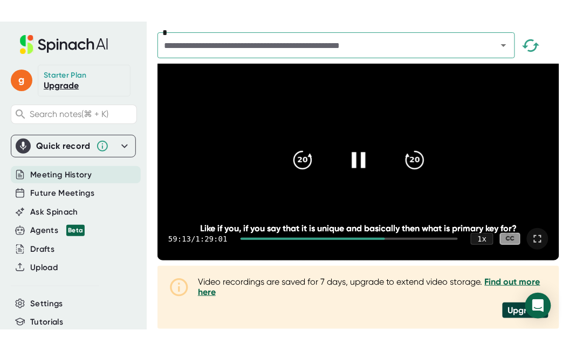
scroll to position [63, 0]
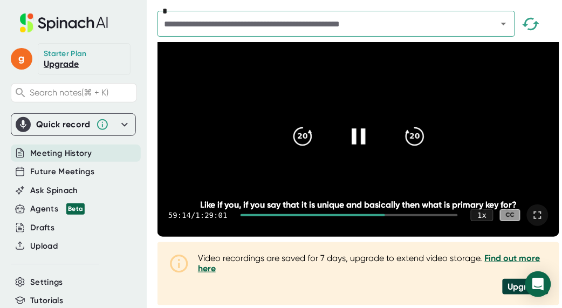
click at [536, 226] on div at bounding box center [537, 215] width 22 height 22
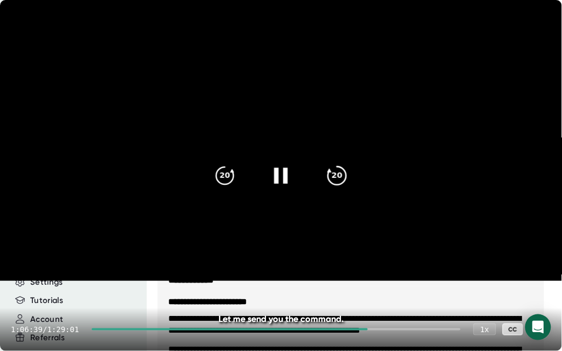
click at [343, 178] on icon "20" at bounding box center [336, 175] width 27 height 27
click at [345, 177] on icon "20" at bounding box center [336, 175] width 27 height 27
click at [342, 177] on icon "20" at bounding box center [336, 175] width 27 height 27
click at [345, 175] on icon "20" at bounding box center [336, 175] width 27 height 27
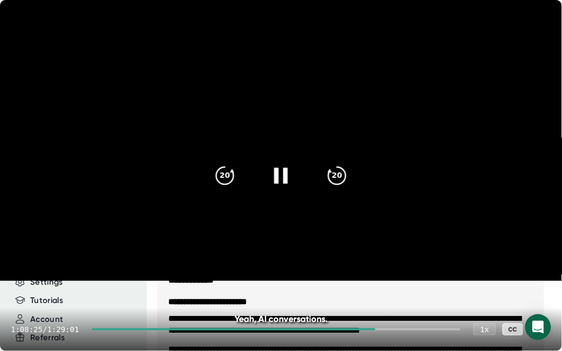
click at [275, 177] on icon at bounding box center [280, 175] width 27 height 27
click at [290, 186] on icon at bounding box center [280, 175] width 27 height 27
click at [285, 182] on icon at bounding box center [280, 175] width 27 height 27
click at [280, 172] on icon at bounding box center [282, 176] width 12 height 16
click at [378, 168] on video at bounding box center [281, 140] width 562 height 281
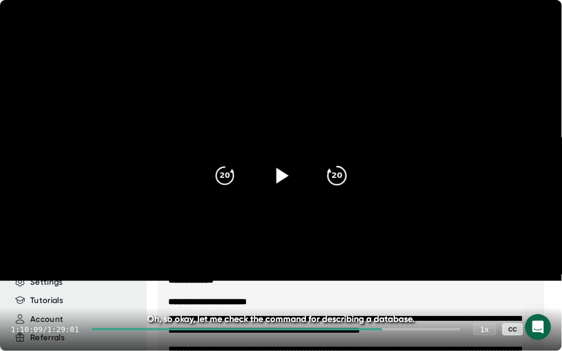
click at [351, 164] on div "20" at bounding box center [336, 175] width 45 height 45
click at [287, 168] on icon at bounding box center [280, 175] width 27 height 27
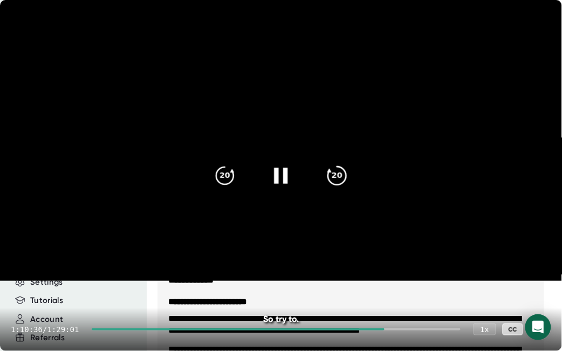
click at [345, 177] on icon "20" at bounding box center [336, 175] width 27 height 27
click at [535, 307] on icon at bounding box center [539, 329] width 13 height 13
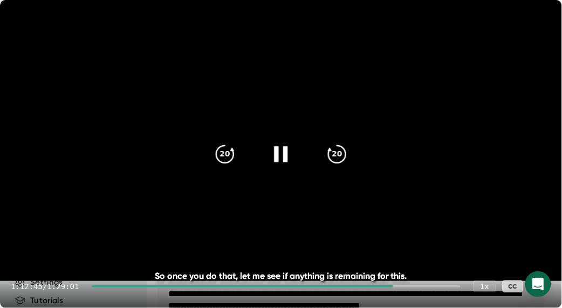
scroll to position [26, 0]
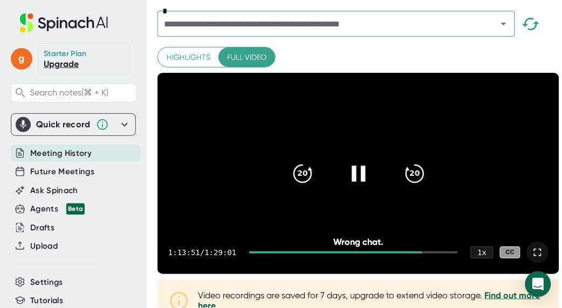
click at [358, 181] on icon at bounding box center [357, 173] width 13 height 16
click at [361, 179] on icon at bounding box center [357, 173] width 27 height 27
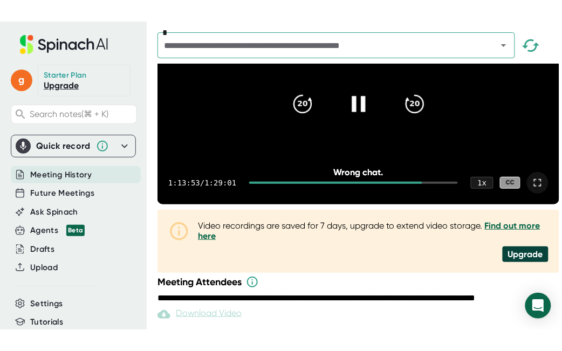
scroll to position [134, 0]
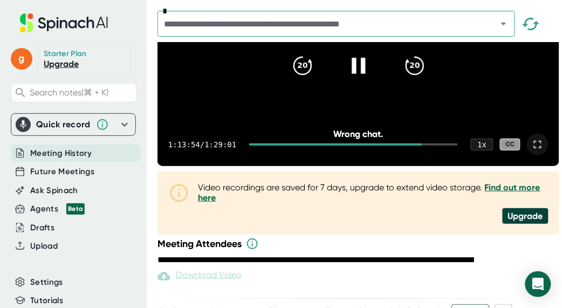
click at [532, 151] on icon at bounding box center [537, 144] width 13 height 13
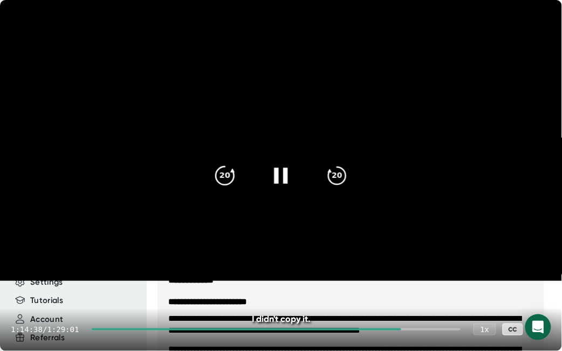
click at [227, 185] on icon "20" at bounding box center [224, 175] width 27 height 27
click at [288, 175] on icon at bounding box center [280, 175] width 27 height 27
click at [276, 169] on icon at bounding box center [280, 175] width 27 height 27
click at [349, 176] on div "20" at bounding box center [336, 175] width 45 height 45
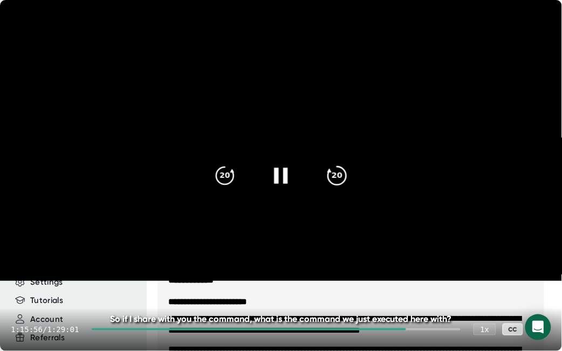
click at [345, 178] on icon "20" at bounding box center [336, 175] width 27 height 27
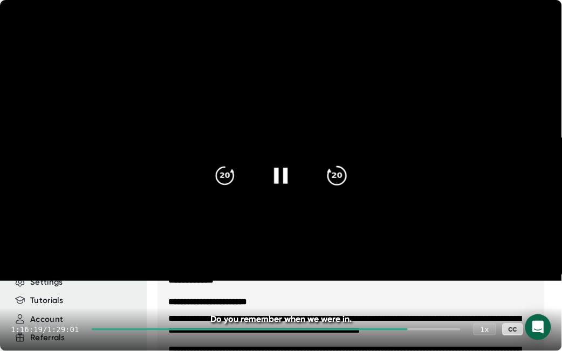
click at [336, 175] on icon "20" at bounding box center [336, 175] width 27 height 27
click at [272, 177] on icon at bounding box center [280, 175] width 27 height 27
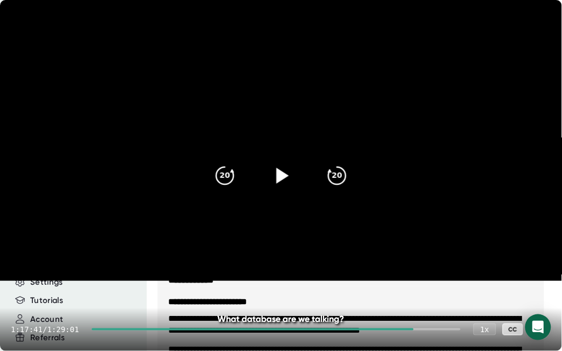
click at [272, 177] on icon at bounding box center [280, 175] width 27 height 27
click at [269, 176] on div at bounding box center [280, 175] width 45 height 45
click at [287, 175] on icon at bounding box center [282, 176] width 12 height 16
click at [343, 168] on icon "20" at bounding box center [336, 175] width 27 height 27
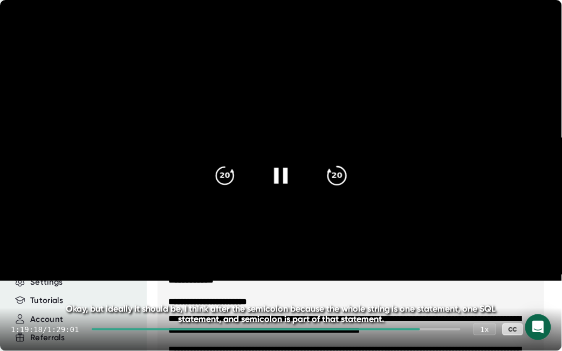
click at [344, 173] on icon "20" at bounding box center [336, 175] width 27 height 27
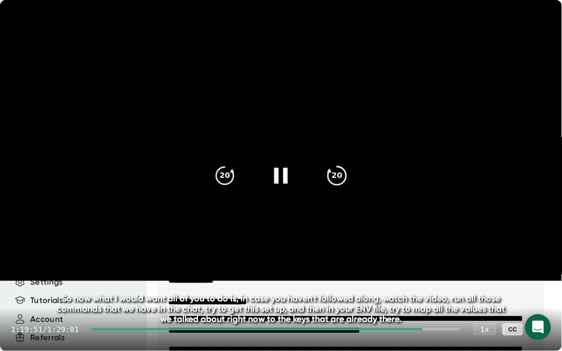
click at [341, 179] on icon "20" at bounding box center [336, 175] width 27 height 27
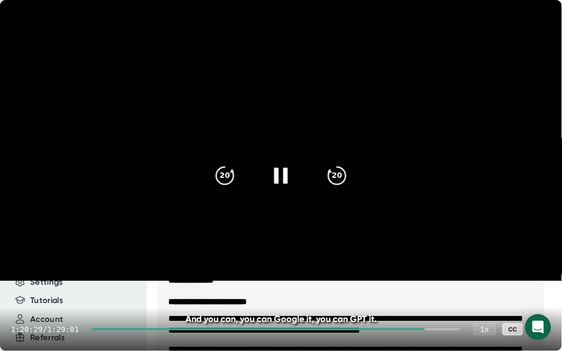
click at [533, 307] on div at bounding box center [540, 329] width 22 height 22
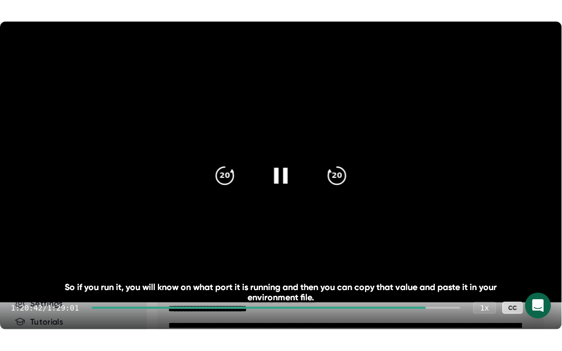
scroll to position [162, 0]
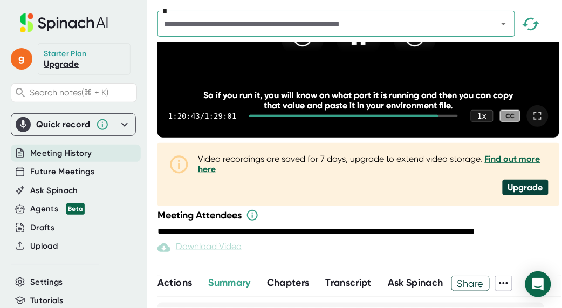
click at [533, 120] on icon at bounding box center [537, 116] width 8 height 8
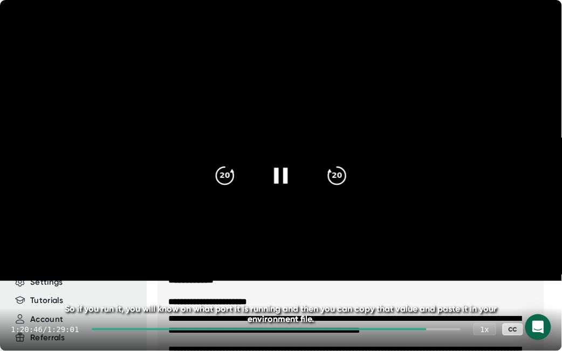
click at [281, 186] on icon at bounding box center [280, 175] width 27 height 27
click at [283, 174] on icon at bounding box center [282, 176] width 12 height 16
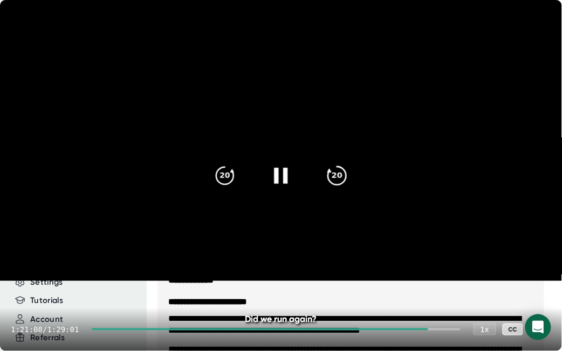
click at [341, 182] on icon "20" at bounding box center [336, 175] width 27 height 27
click at [341, 179] on icon "20" at bounding box center [336, 175] width 27 height 27
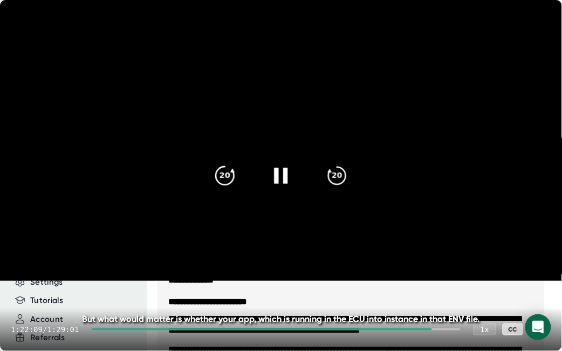
click at [212, 180] on div "20" at bounding box center [224, 175] width 45 height 45
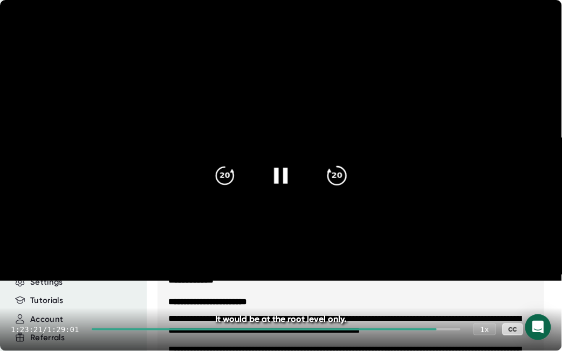
click at [327, 176] on icon "20" at bounding box center [336, 175] width 27 height 27
click at [343, 181] on icon "20" at bounding box center [336, 175] width 27 height 27
click at [343, 180] on icon "20" at bounding box center [336, 175] width 27 height 27
click at [345, 179] on icon "20" at bounding box center [336, 175] width 27 height 27
click at [326, 176] on icon "20" at bounding box center [336, 175] width 27 height 27
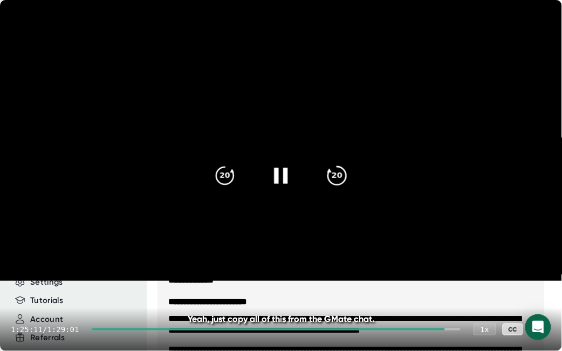
click at [327, 176] on icon "20" at bounding box center [336, 175] width 27 height 27
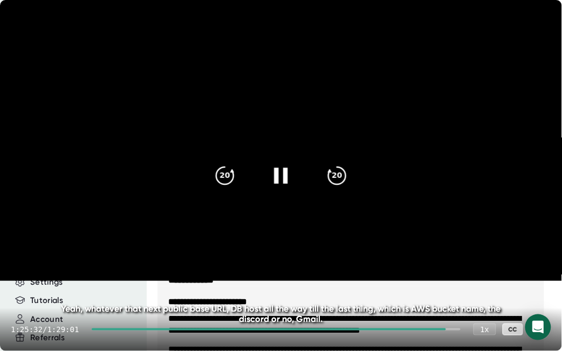
click at [266, 183] on div at bounding box center [280, 175] width 45 height 45
click at [540, 307] on icon at bounding box center [539, 329] width 13 height 13
